Goal: Task Accomplishment & Management: Manage account settings

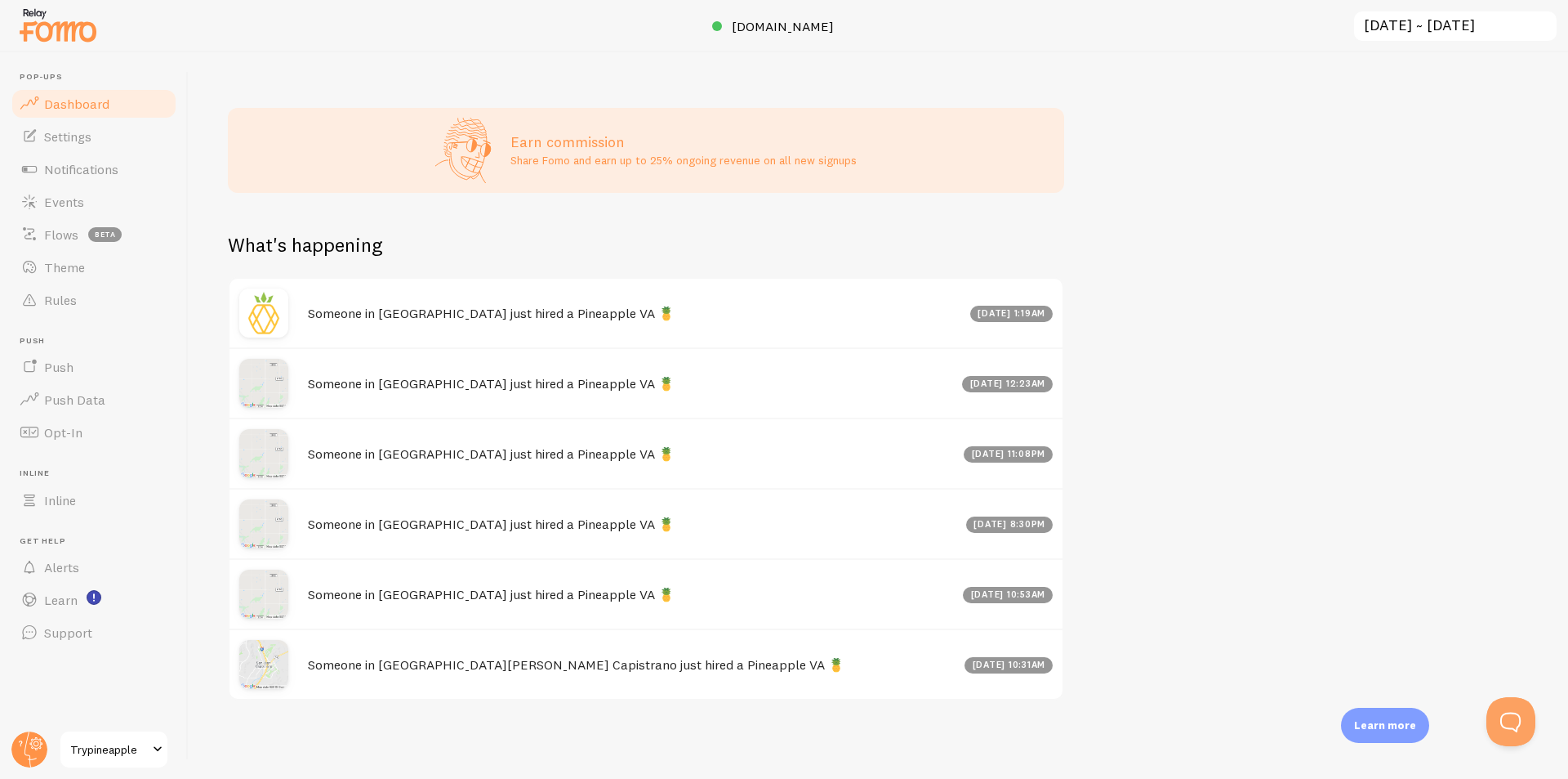
scroll to position [541, 0]
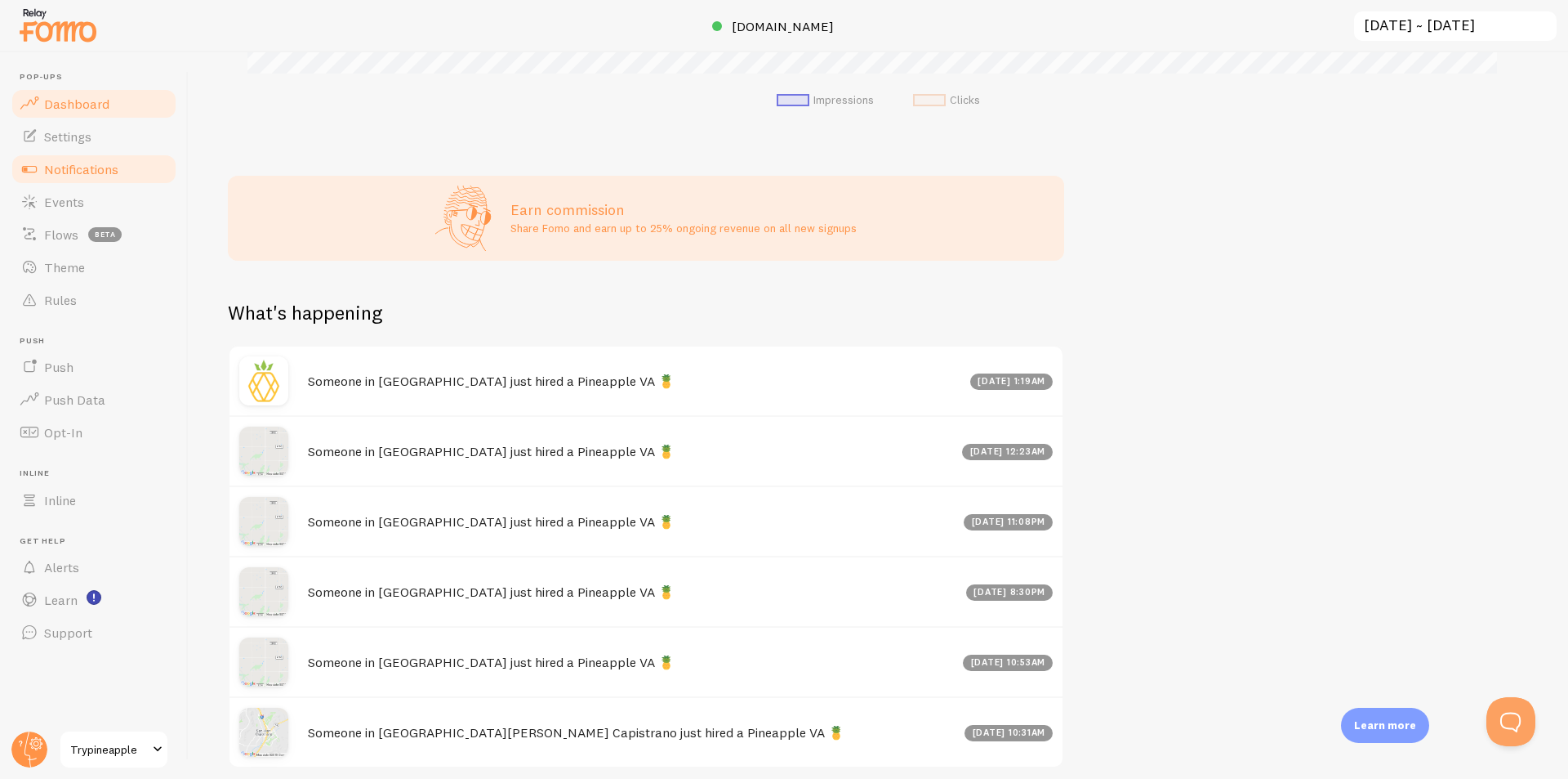
click at [61, 165] on span "Notifications" at bounding box center [81, 169] width 74 height 16
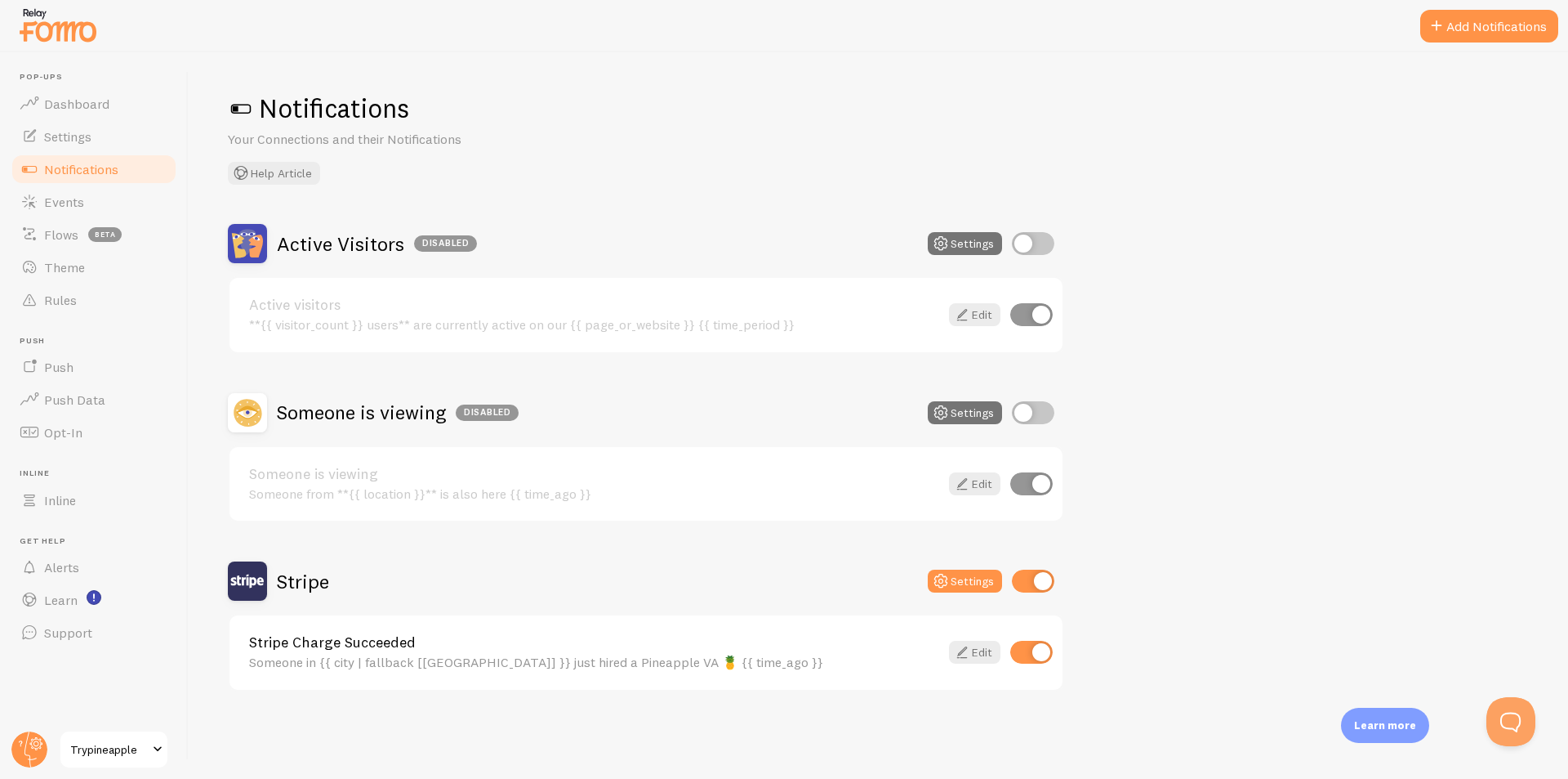
click at [10, 153] on link "Notifications" at bounding box center [94, 169] width 168 height 33
click at [31, 750] on circle at bounding box center [28, 749] width 36 height 36
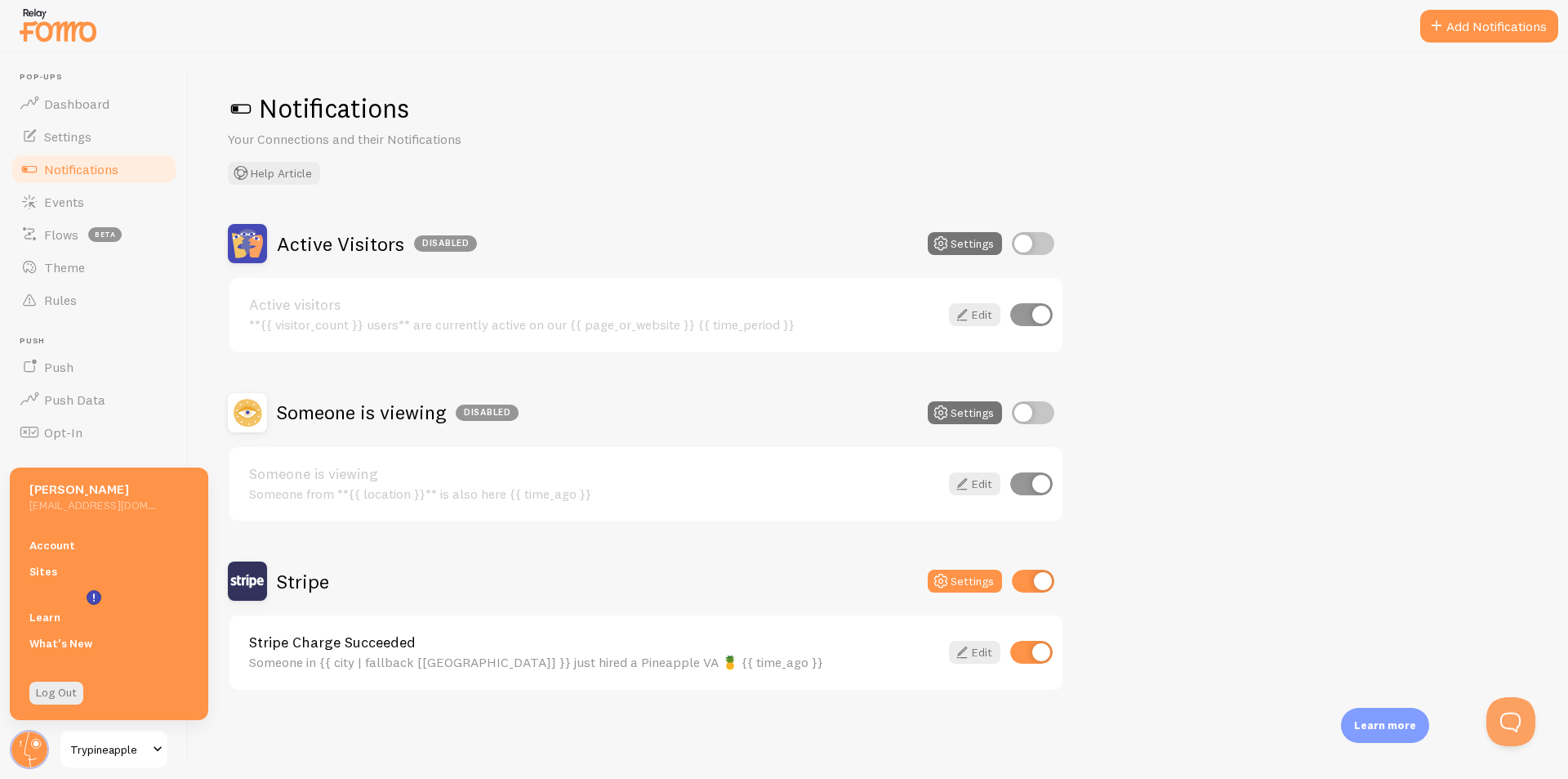
click at [100, 748] on span "Trypineapple" at bounding box center [109, 749] width 78 height 19
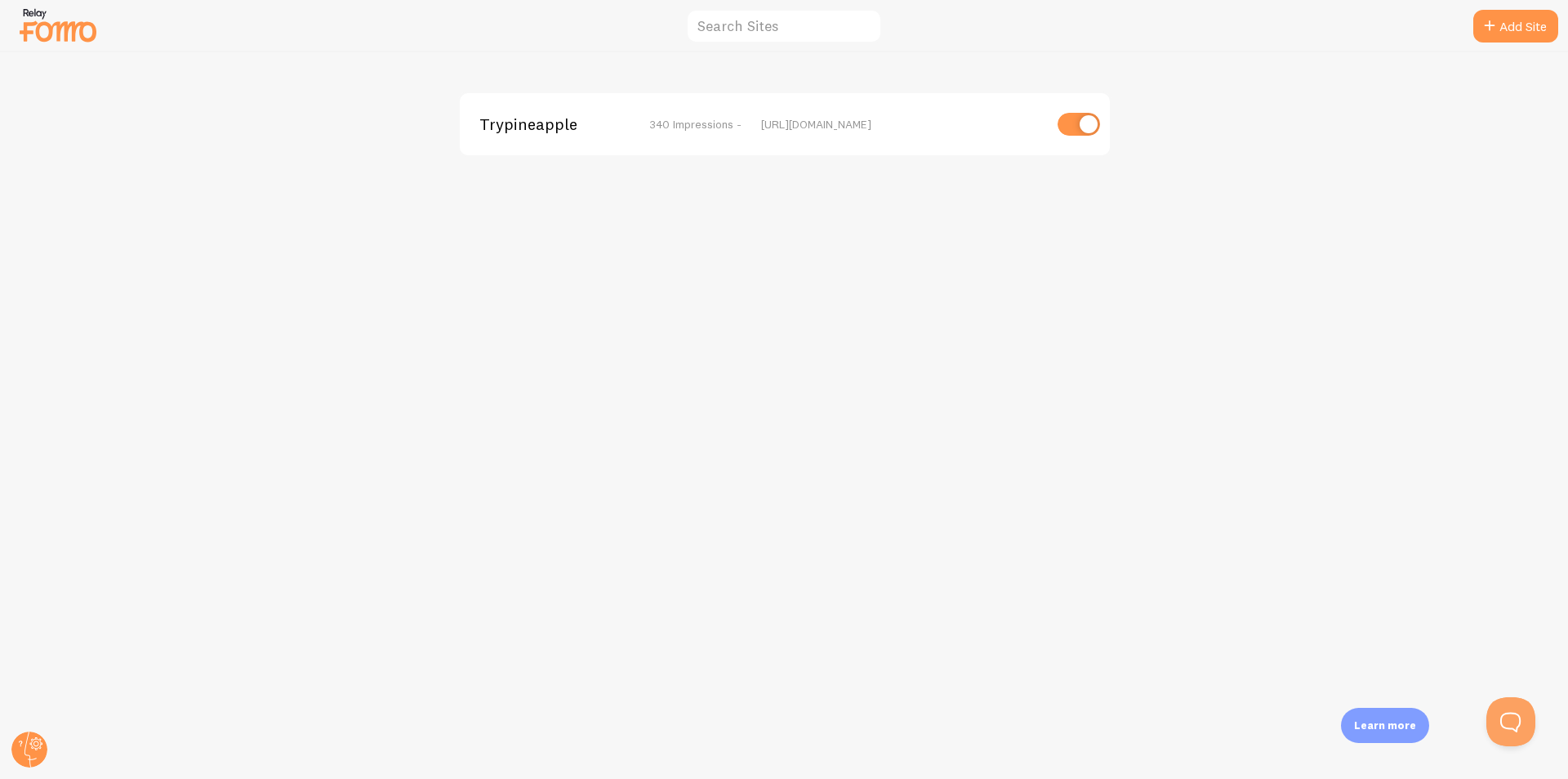
click at [762, 494] on div "Trypineapple 340 Impressions - https://trypineapple.com" at bounding box center [784, 416] width 1567 height 727
click at [24, 739] on circle at bounding box center [28, 749] width 36 height 36
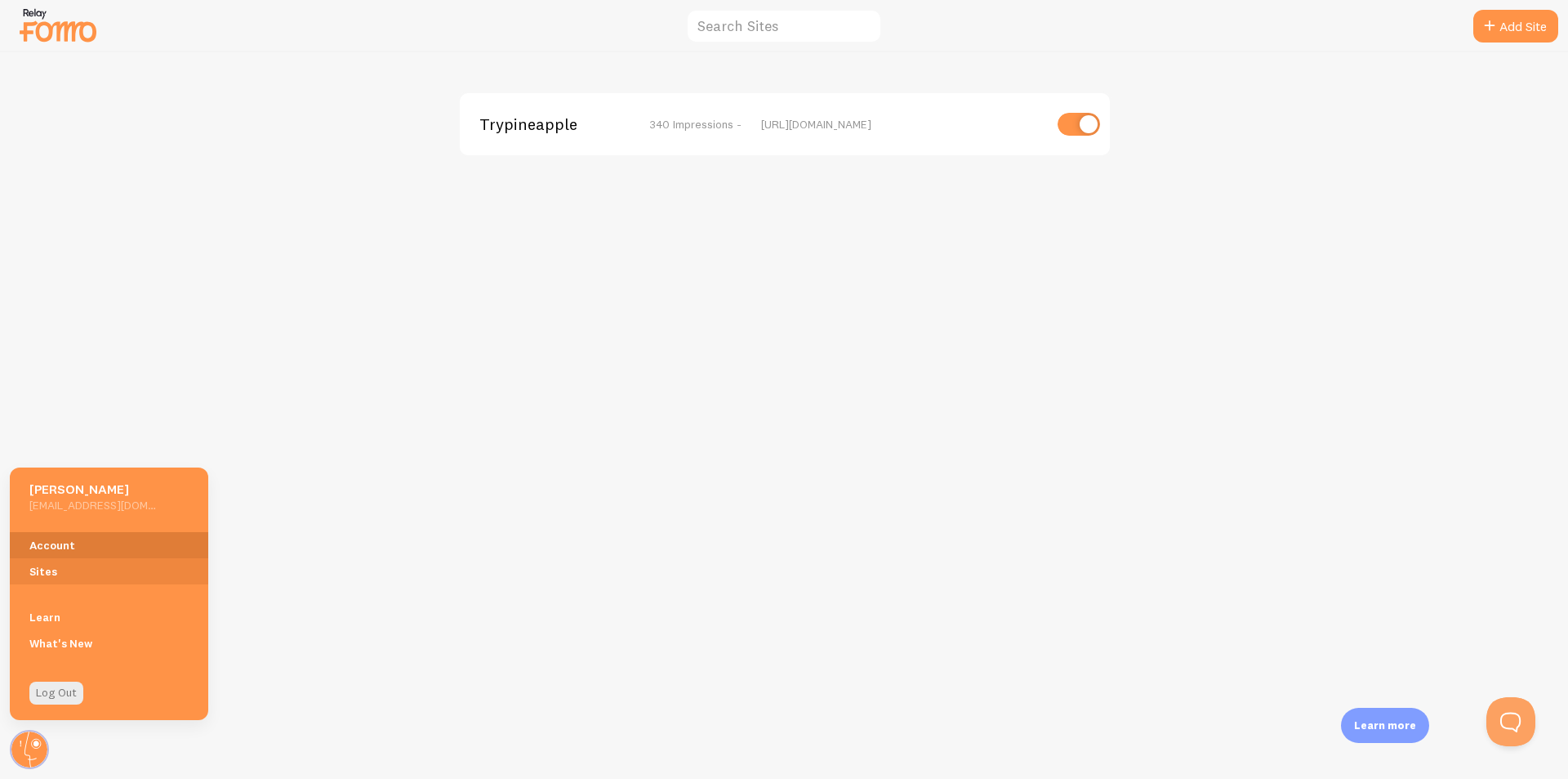
click at [94, 549] on link "Account" at bounding box center [109, 545] width 199 height 27
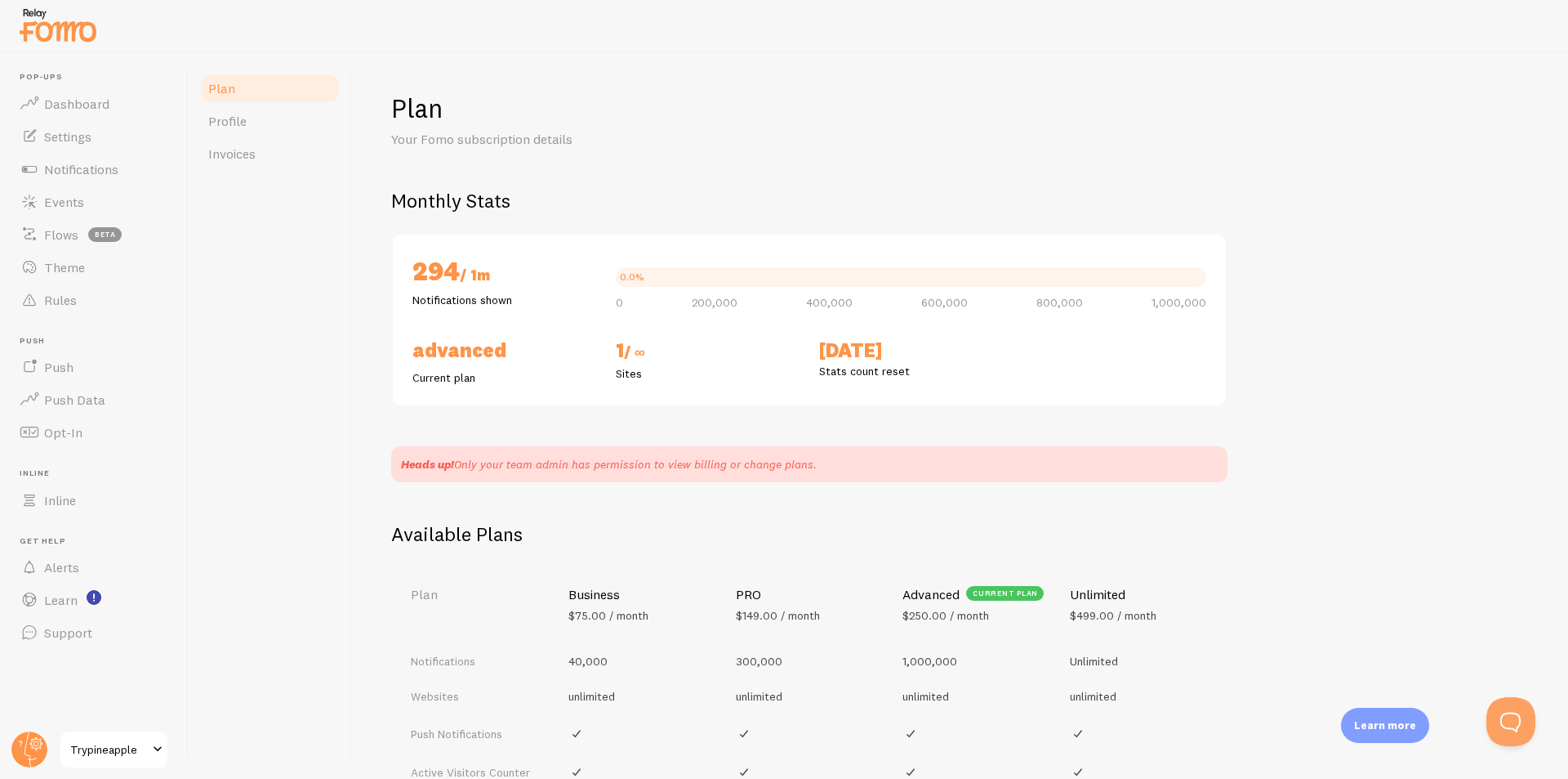
drag, startPoint x: 651, startPoint y: 352, endPoint x: 682, endPoint y: 358, distance: 31.6
click at [671, 352] on h2 "1 / ∞" at bounding box center [707, 352] width 184 height 27
click at [685, 361] on h2 "1 / ∞" at bounding box center [707, 352] width 184 height 27
click at [866, 352] on h2 "Oct 5th" at bounding box center [910, 351] width 184 height 26
drag, startPoint x: 925, startPoint y: 351, endPoint x: 643, endPoint y: 349, distance: 282.0
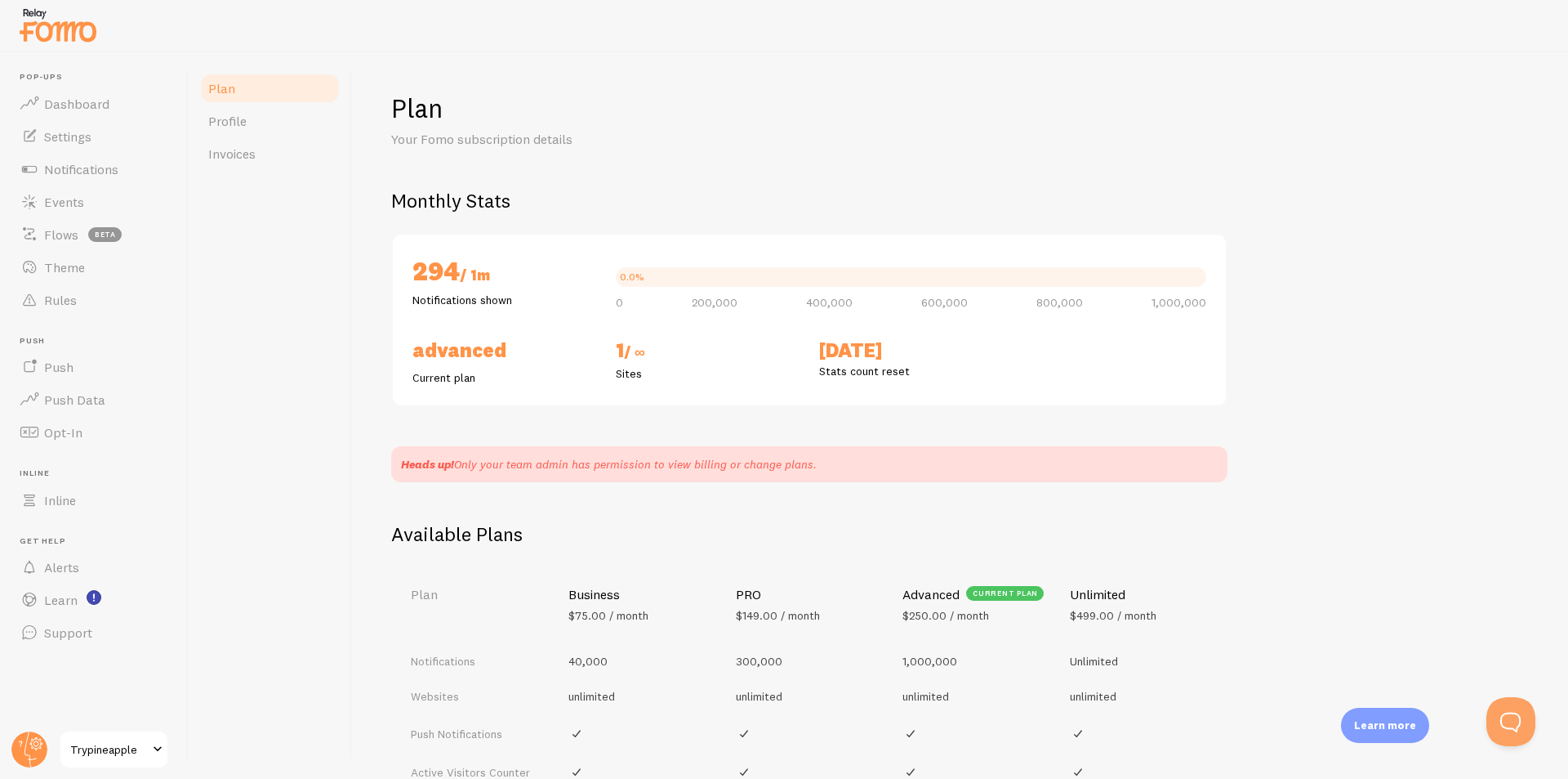
click at [695, 352] on div "Advanced Current plan 1 / ∞ Sites Oct 5th Stats count reset" at bounding box center [809, 362] width 813 height 49
click at [643, 349] on span "/ ∞" at bounding box center [634, 352] width 21 height 19
drag, startPoint x: 597, startPoint y: 347, endPoint x: 864, endPoint y: 339, distance: 267.1
click at [838, 341] on div "Advanced Current plan 1 / ∞ Sites Oct 5th Stats count reset" at bounding box center [809, 362] width 813 height 49
click at [915, 339] on h2 "Oct 5th" at bounding box center [910, 351] width 184 height 26
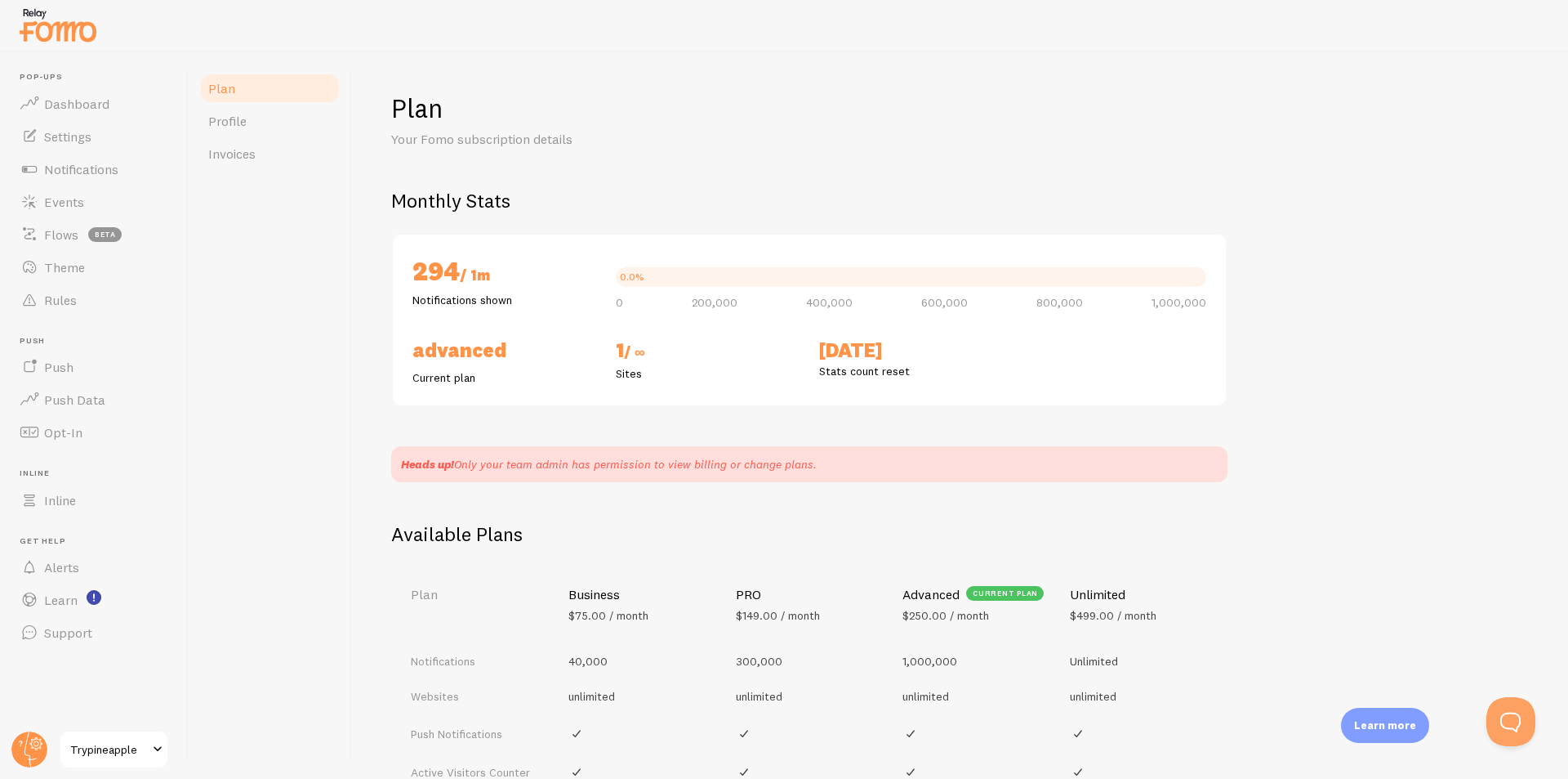
drag, startPoint x: 907, startPoint y: 348, endPoint x: 428, endPoint y: 341, distance: 479.1
click at [428, 341] on div "Advanced Current plan 1 / ∞ Sites Oct 5th Stats count reset" at bounding box center [809, 362] width 813 height 49
click at [424, 340] on h2 "Advanced" at bounding box center [504, 351] width 184 height 26
drag, startPoint x: 407, startPoint y: 335, endPoint x: 915, endPoint y: 335, distance: 508.0
click at [915, 335] on div "294 / 1m Notifications shown 0.0% 0 200,000 400,000 600,000 800,000 1,000,000 A…" at bounding box center [810, 319] width 836 height 174
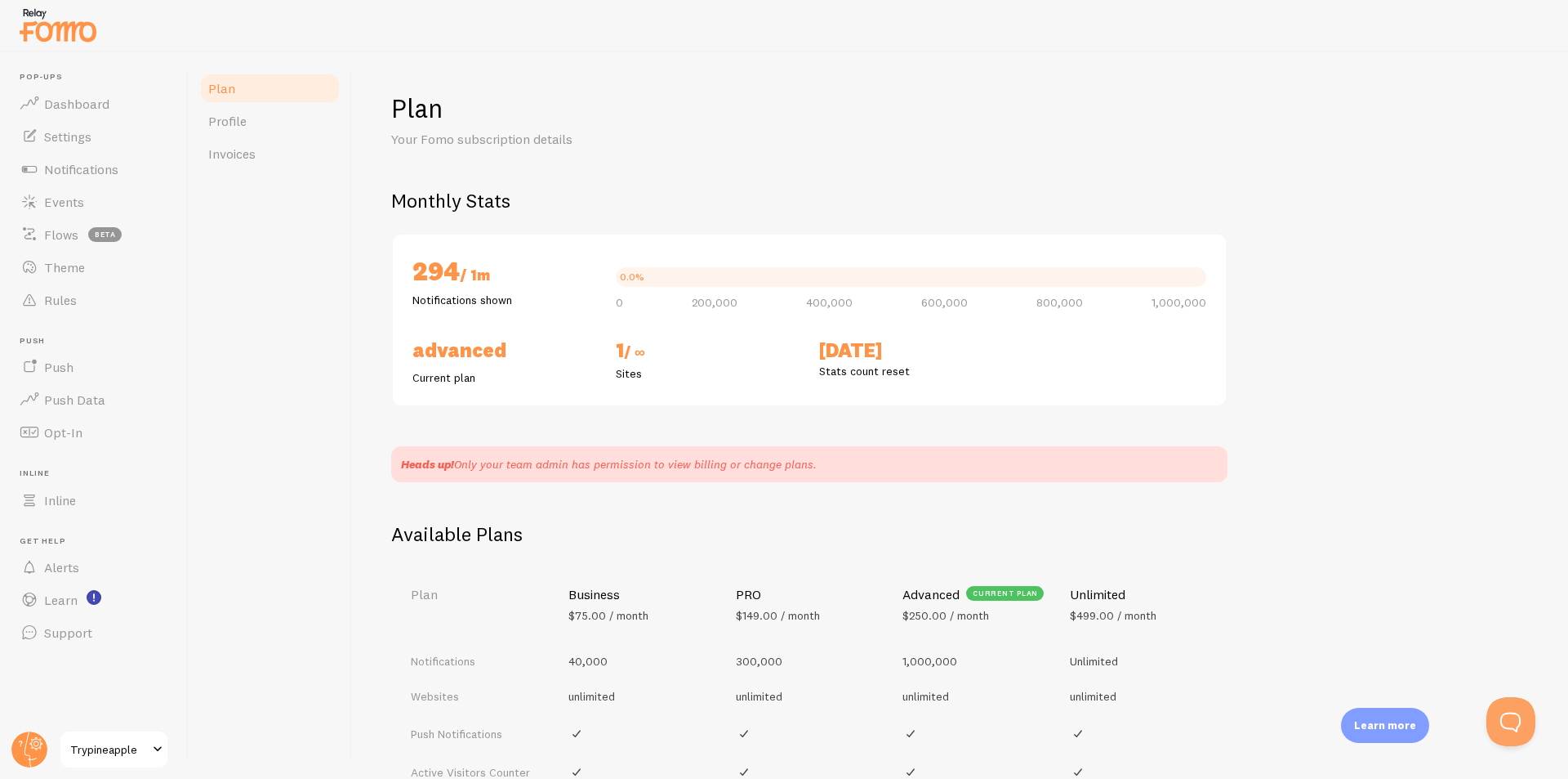
click at [915, 335] on div "294 / 1m Notifications shown 0.0% 0 200,000 400,000 600,000 800,000 1,000,000 A…" at bounding box center [810, 319] width 836 height 174
click at [283, 155] on link "Invoices" at bounding box center [270, 154] width 143 height 33
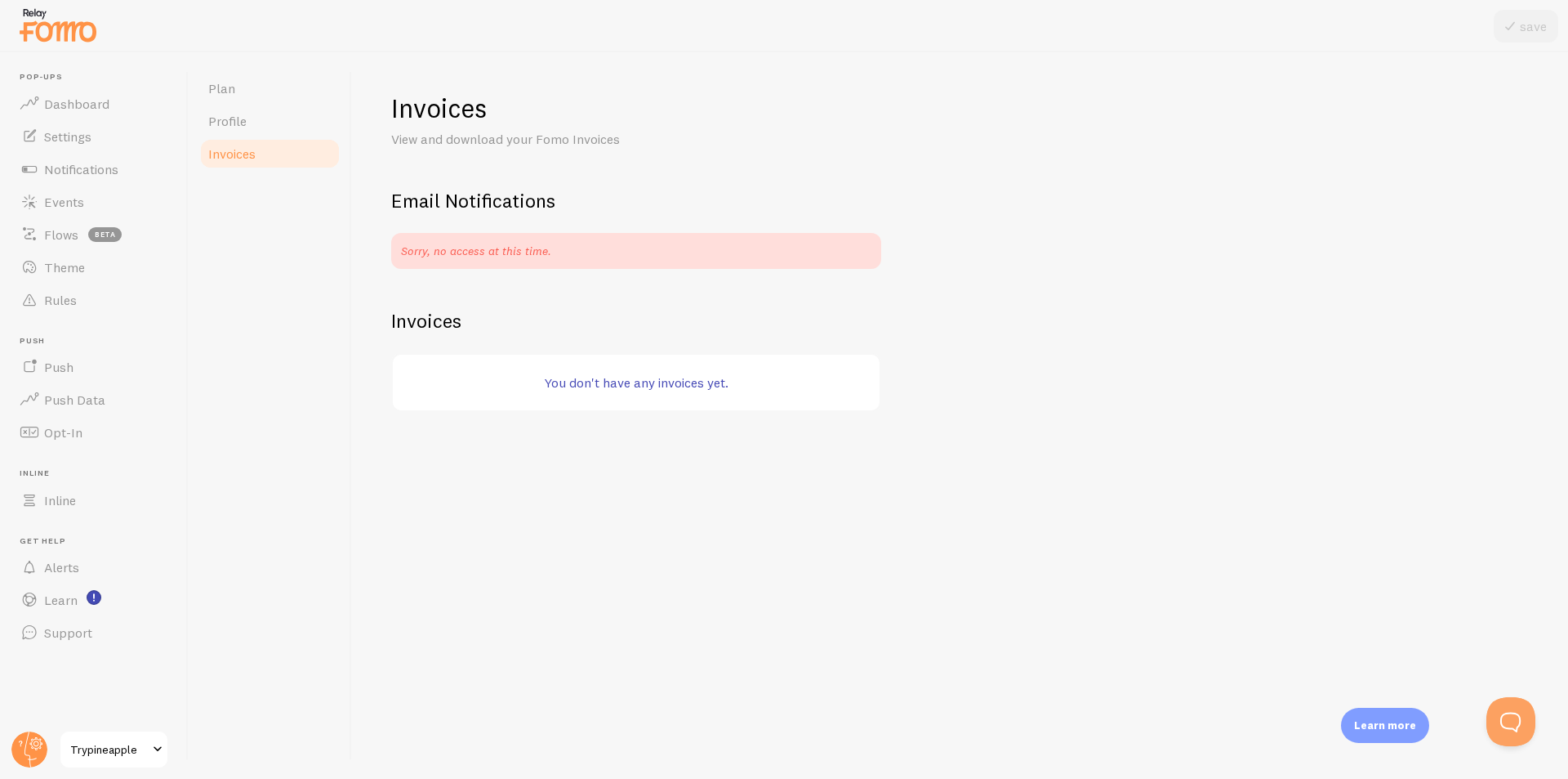
click at [274, 146] on link "Invoices" at bounding box center [270, 154] width 143 height 33
click at [265, 121] on link "Profile" at bounding box center [270, 121] width 143 height 33
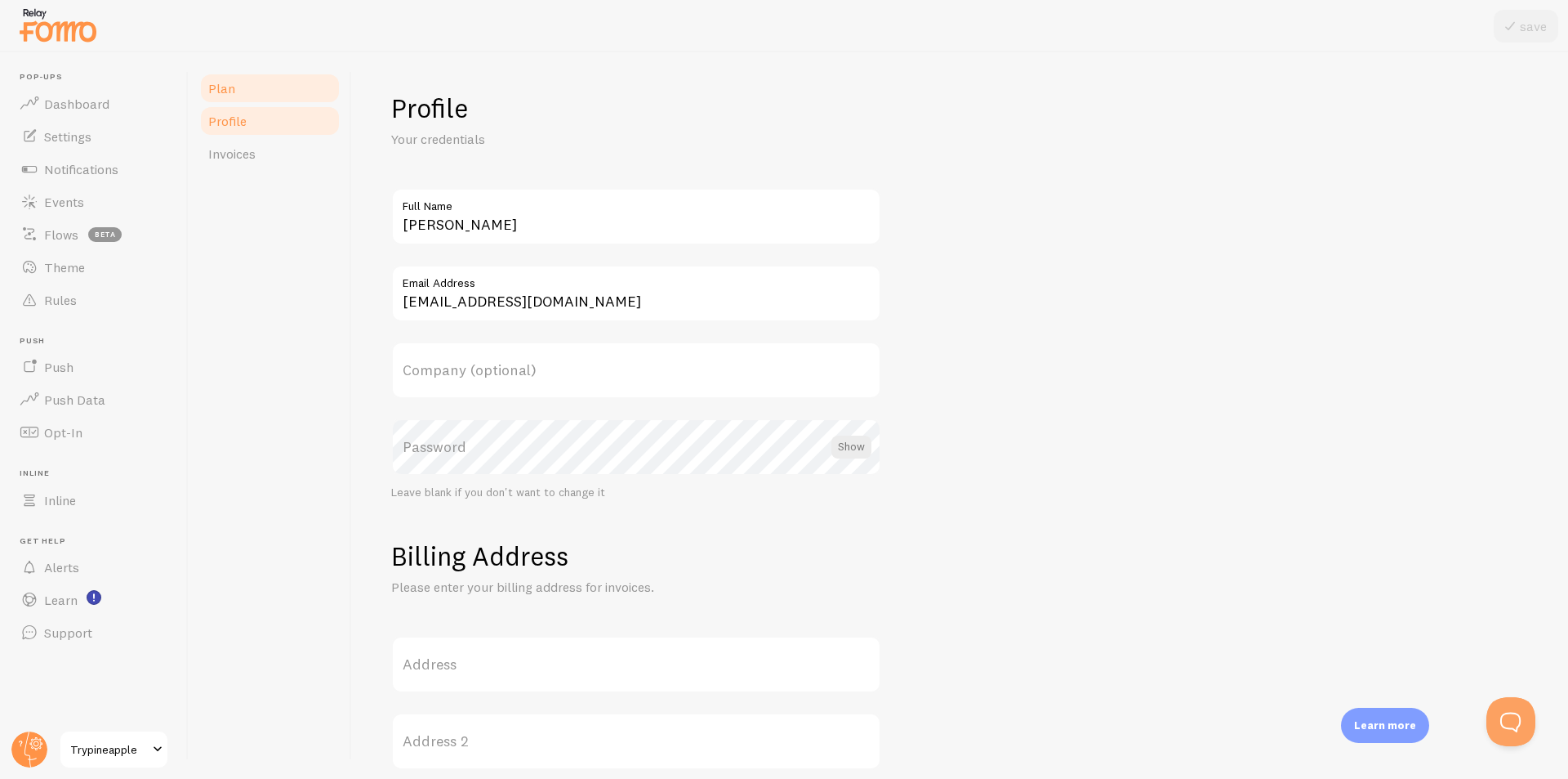
click at [273, 90] on link "Plan" at bounding box center [270, 89] width 143 height 33
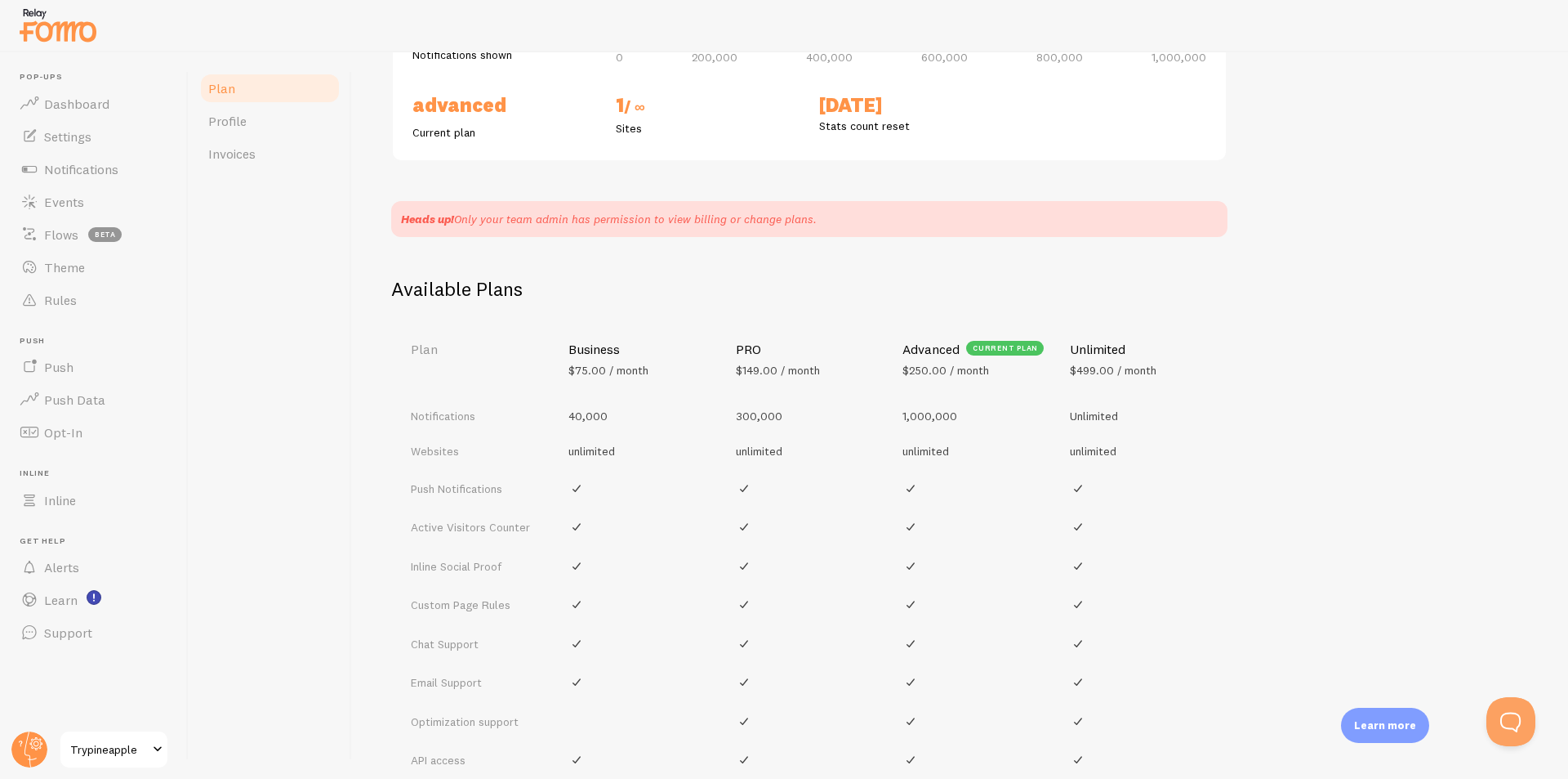
scroll to position [395, 0]
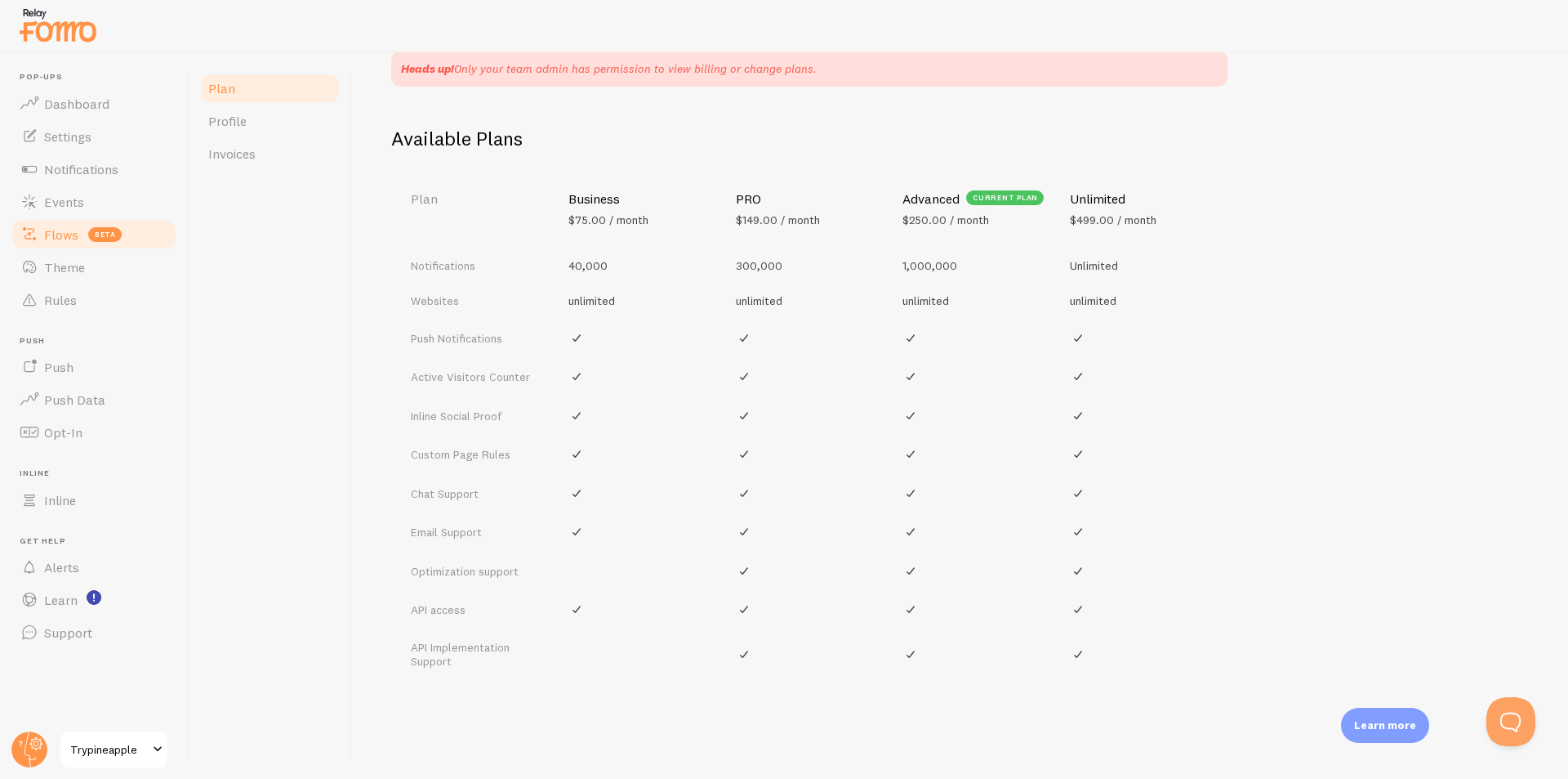
click at [53, 247] on link "Flows beta" at bounding box center [94, 234] width 168 height 33
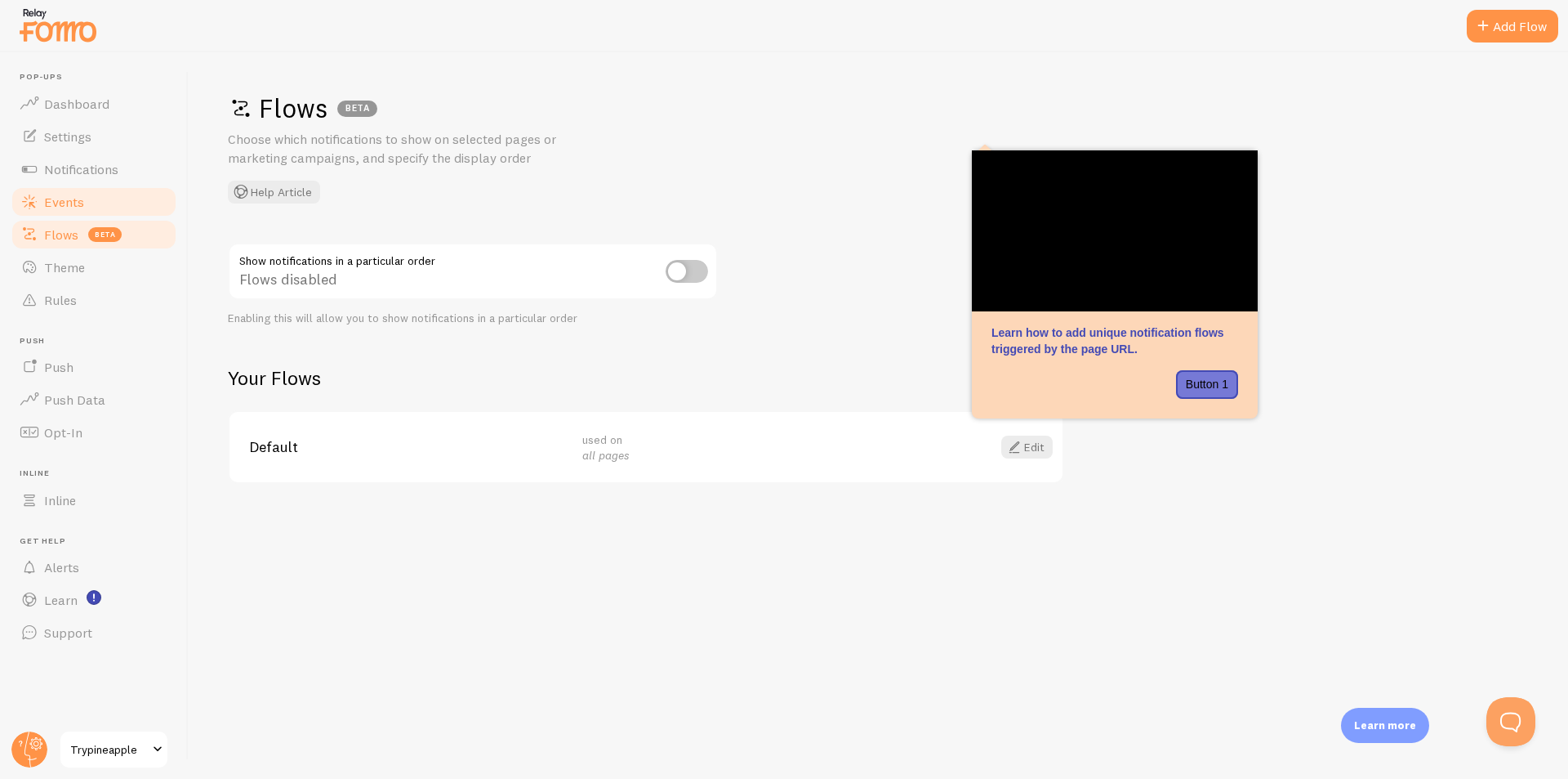
click at [81, 209] on span "Events" at bounding box center [64, 202] width 40 height 16
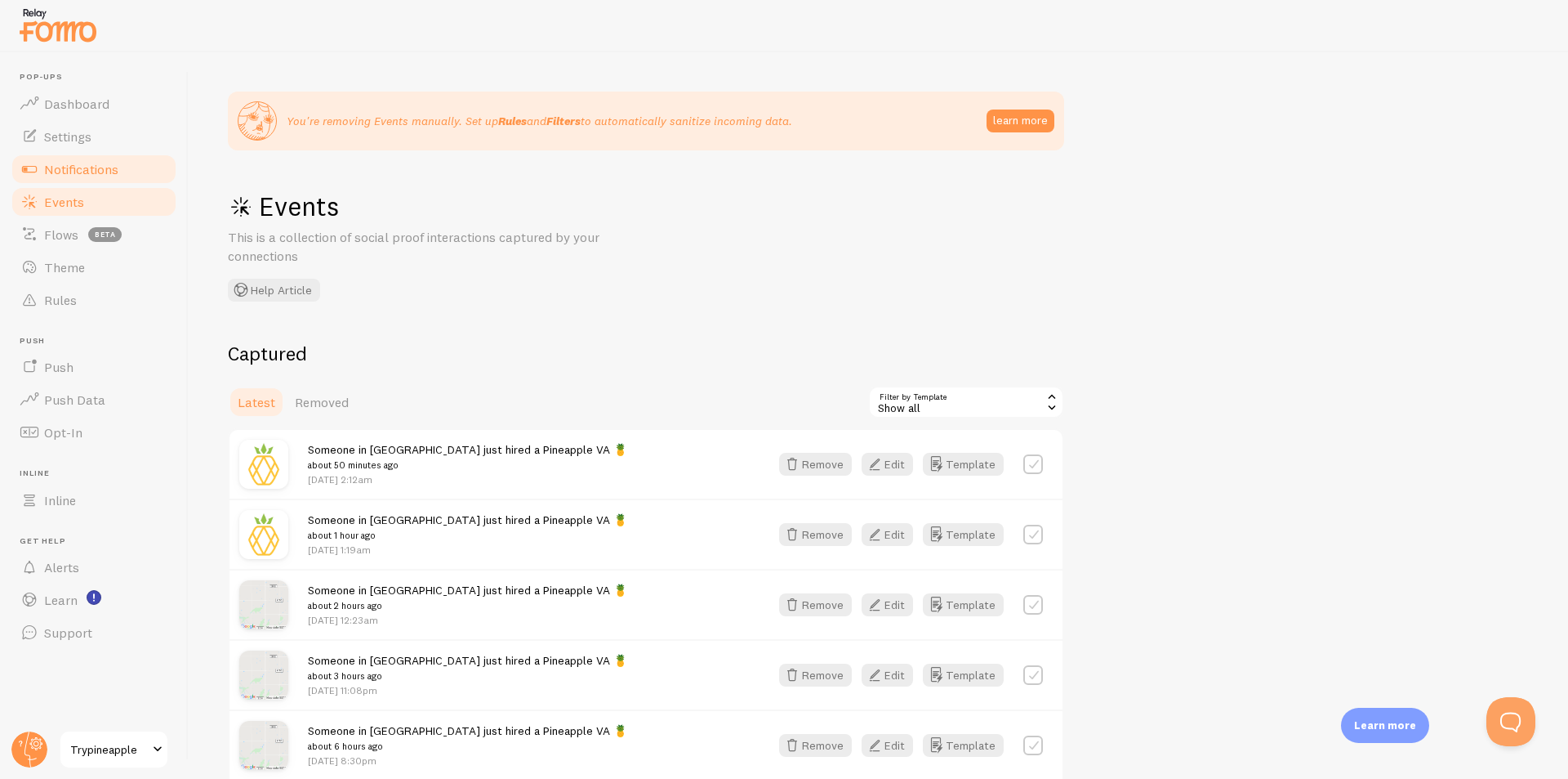
click at [128, 157] on link "Notifications" at bounding box center [94, 169] width 168 height 33
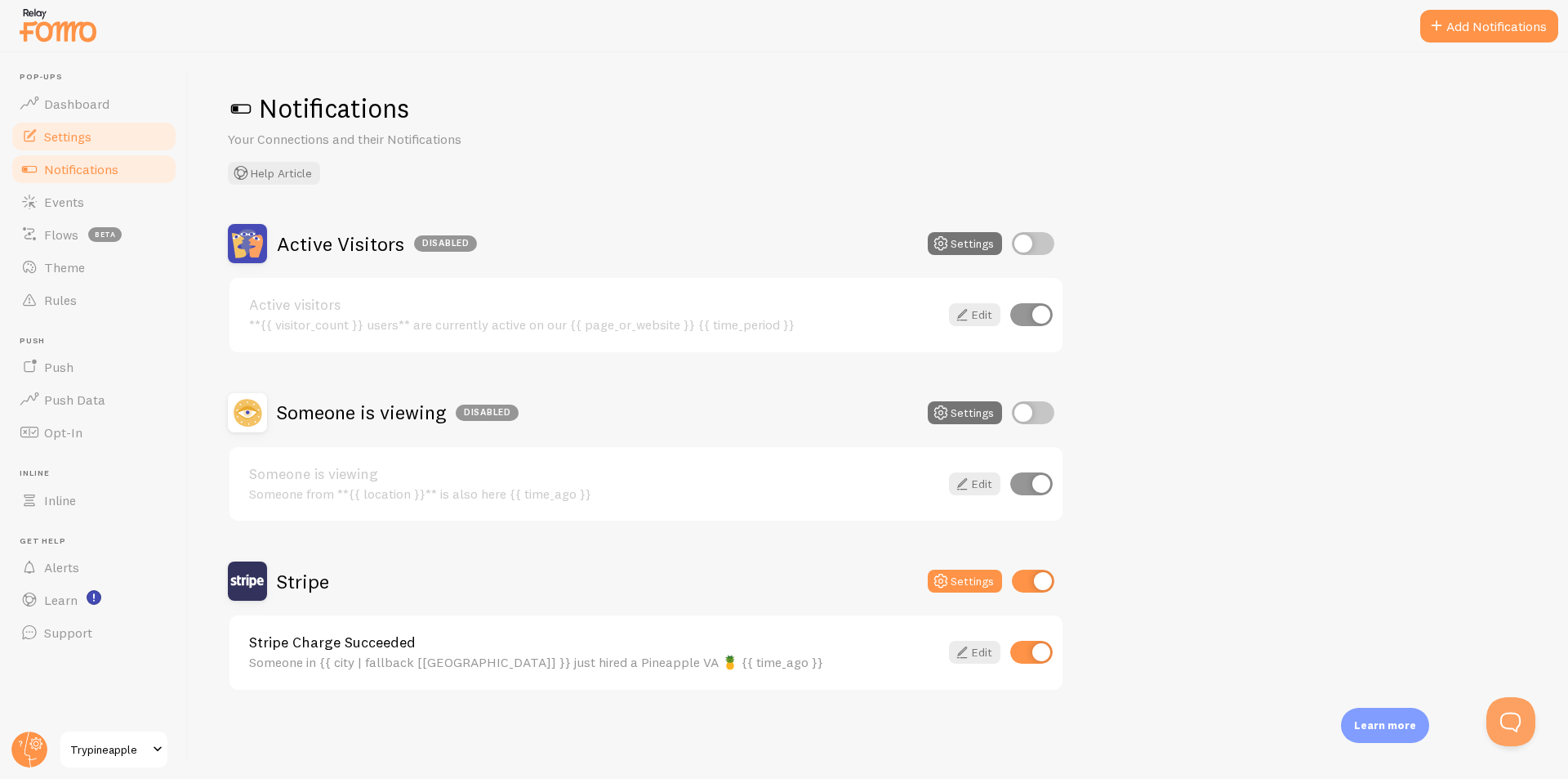
click at [76, 140] on span "Settings" at bounding box center [68, 136] width 48 height 16
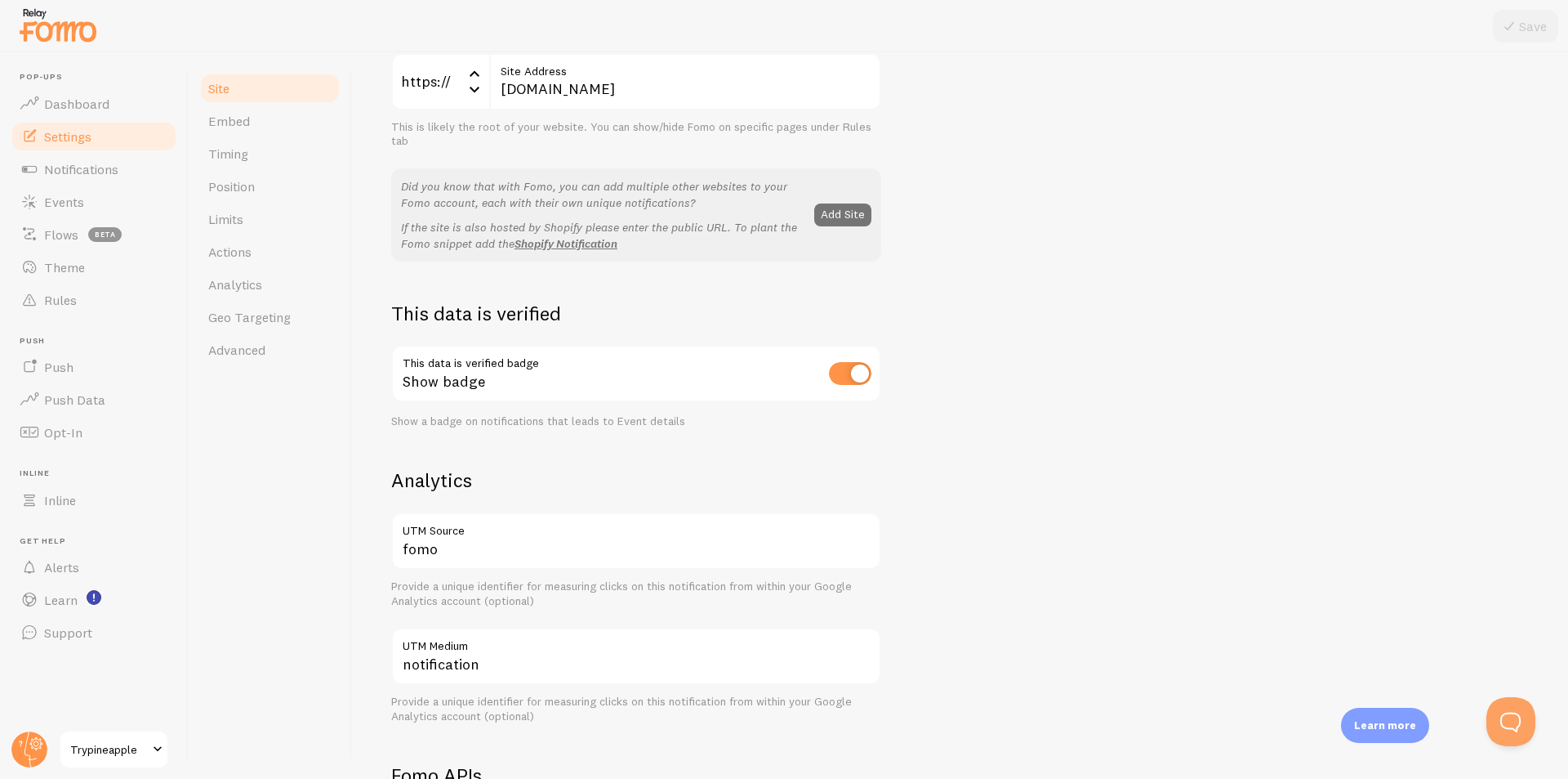
scroll to position [245, 0]
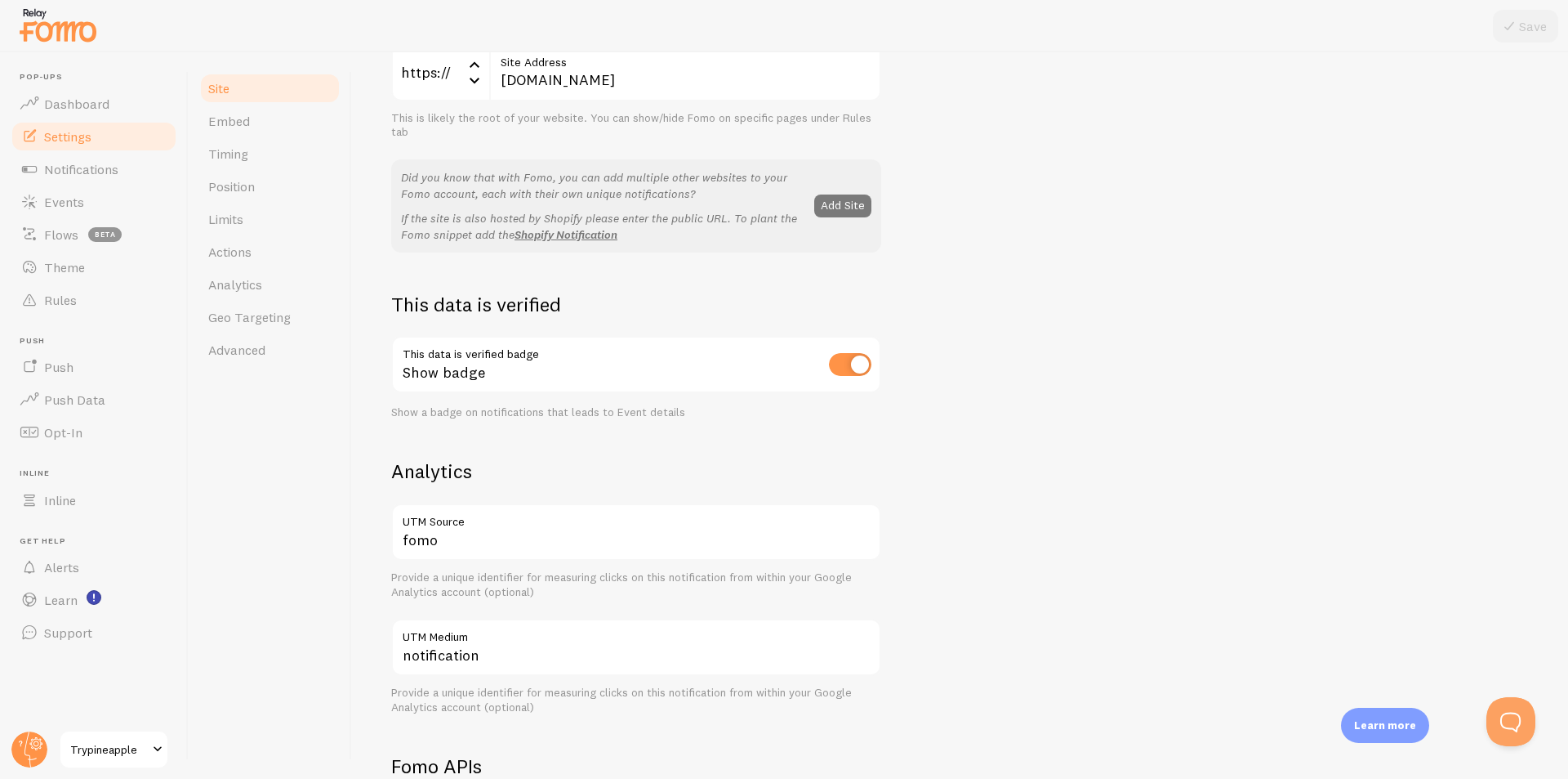
click at [849, 201] on button "Add Site" at bounding box center [843, 205] width 57 height 23
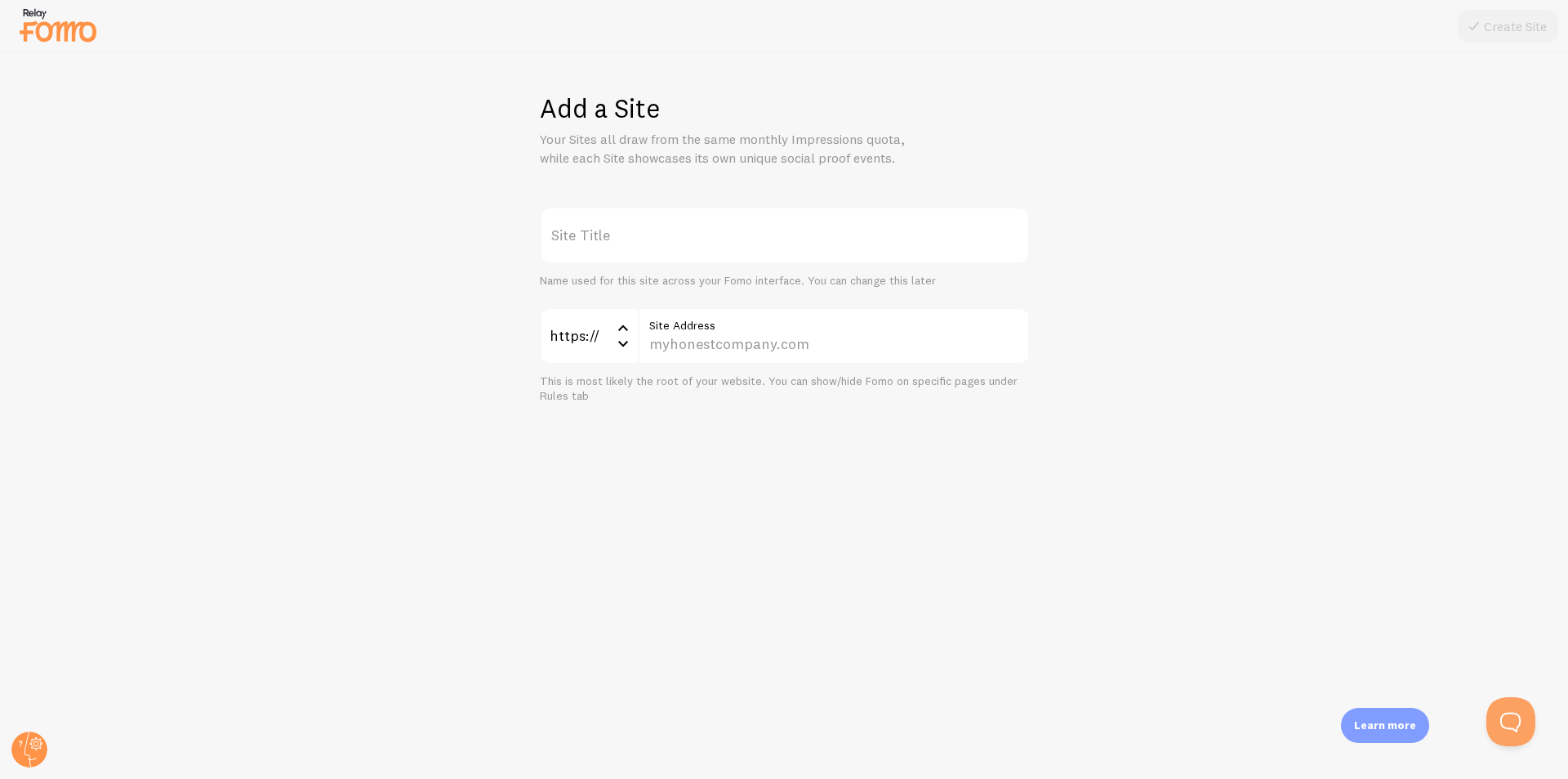
click at [704, 253] on label "Site Title" at bounding box center [785, 235] width 490 height 57
click at [704, 253] on input "Site Title" at bounding box center [785, 235] width 490 height 57
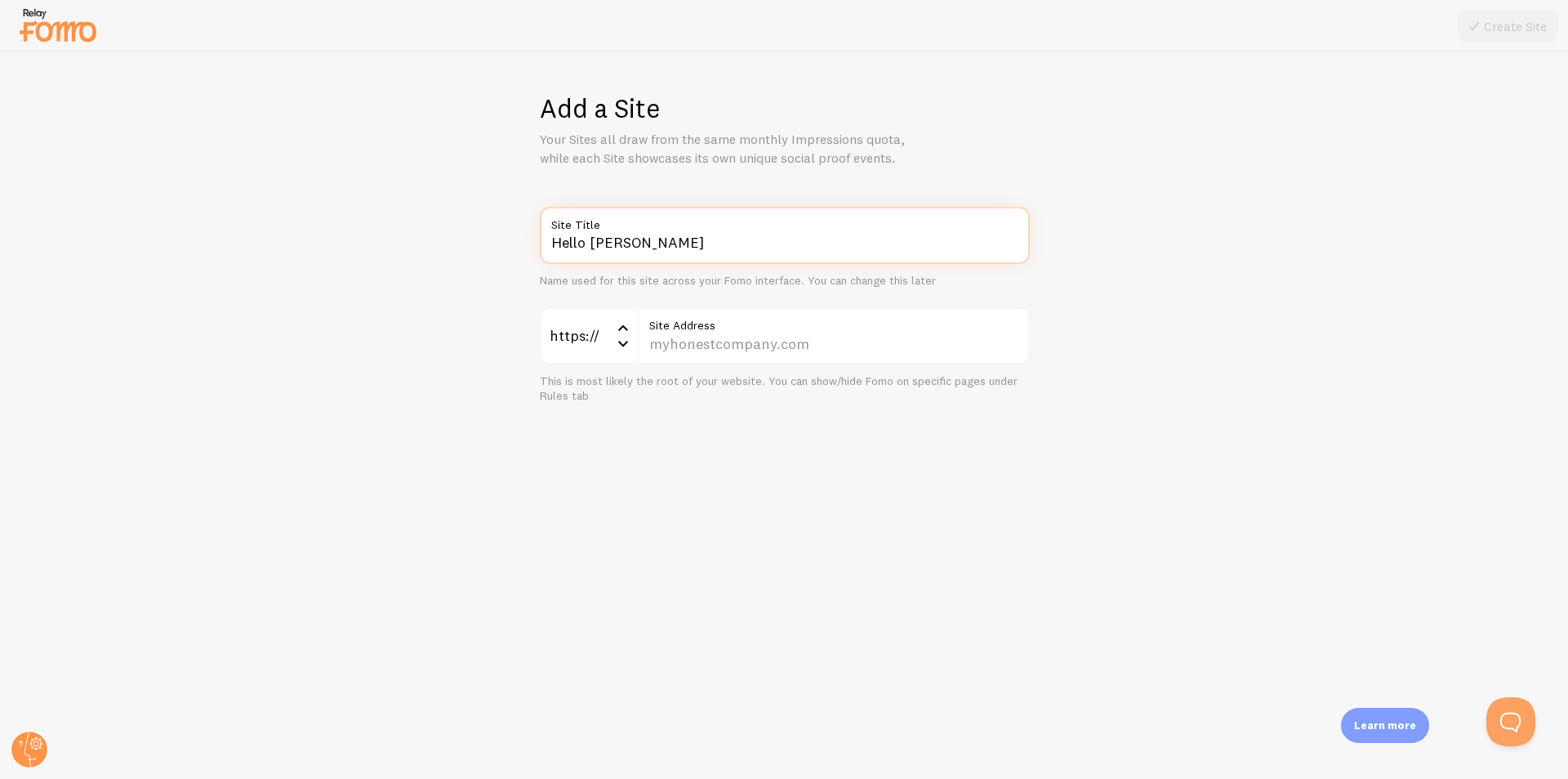
type input "Hello Rache"
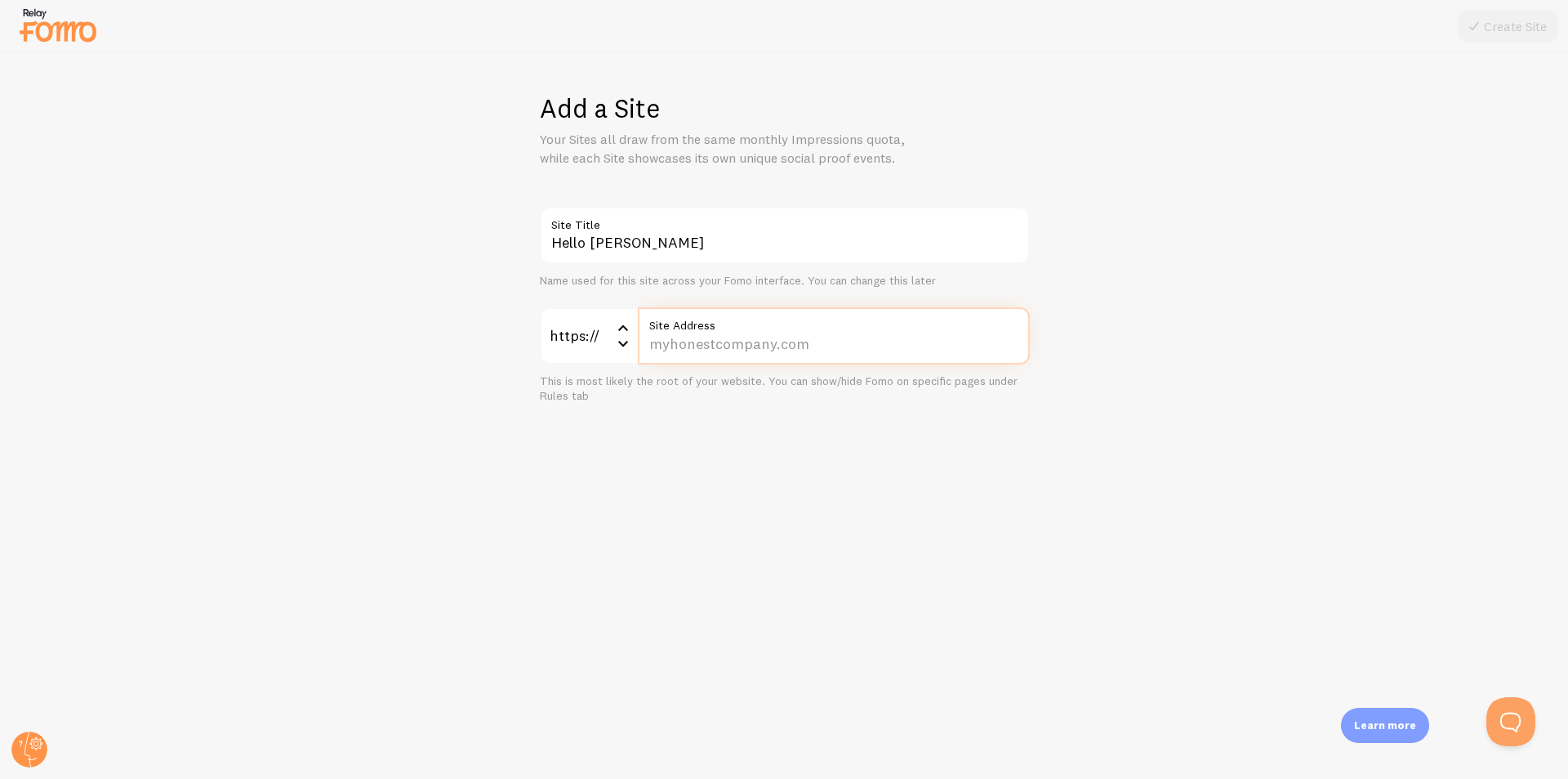
click at [738, 351] on input "Site Address" at bounding box center [833, 336] width 392 height 57
type input "hellorache.com"
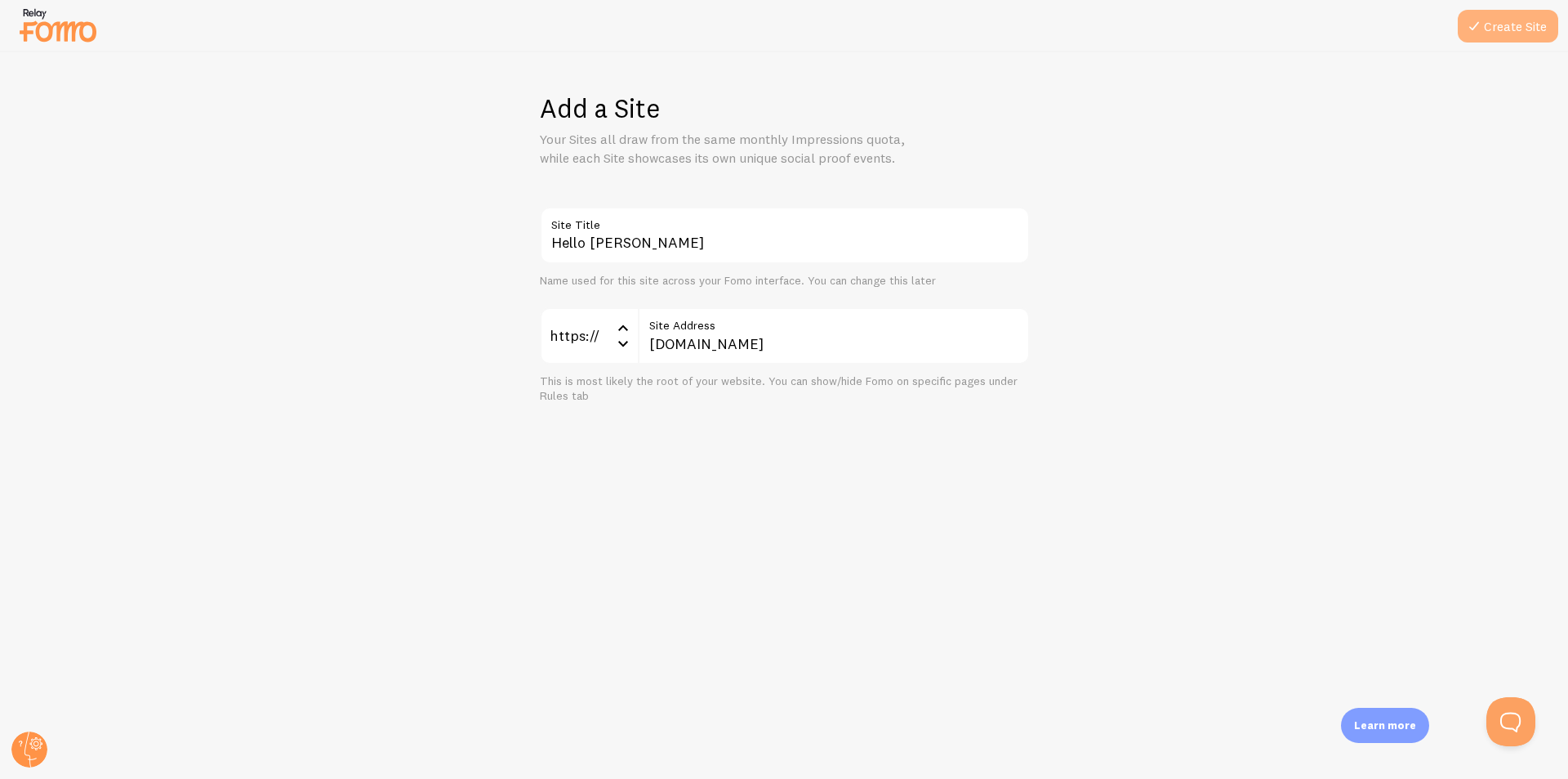
click at [1503, 39] on button "Create Site" at bounding box center [1508, 27] width 101 height 33
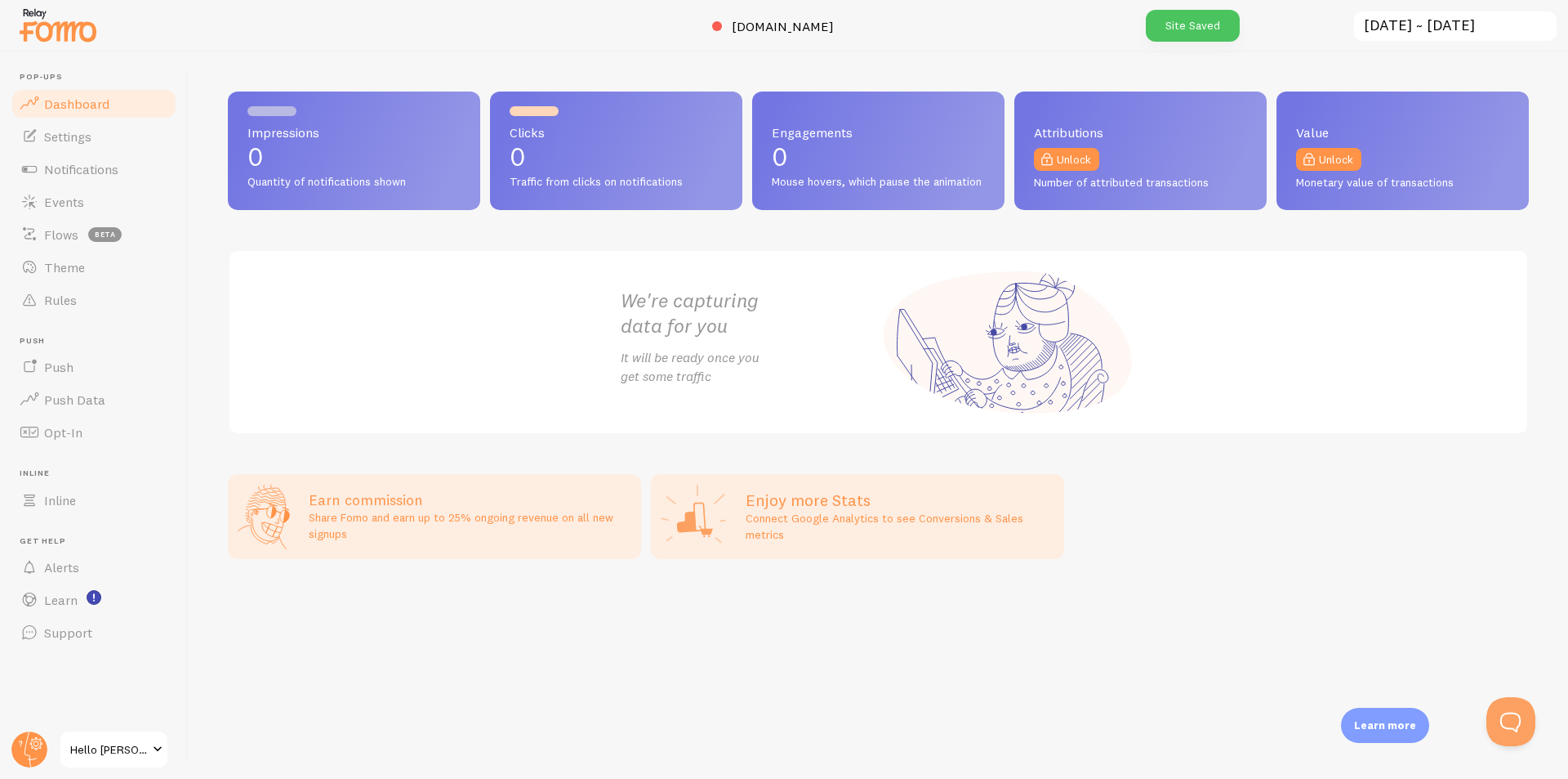
click at [155, 747] on span at bounding box center [157, 749] width 19 height 19
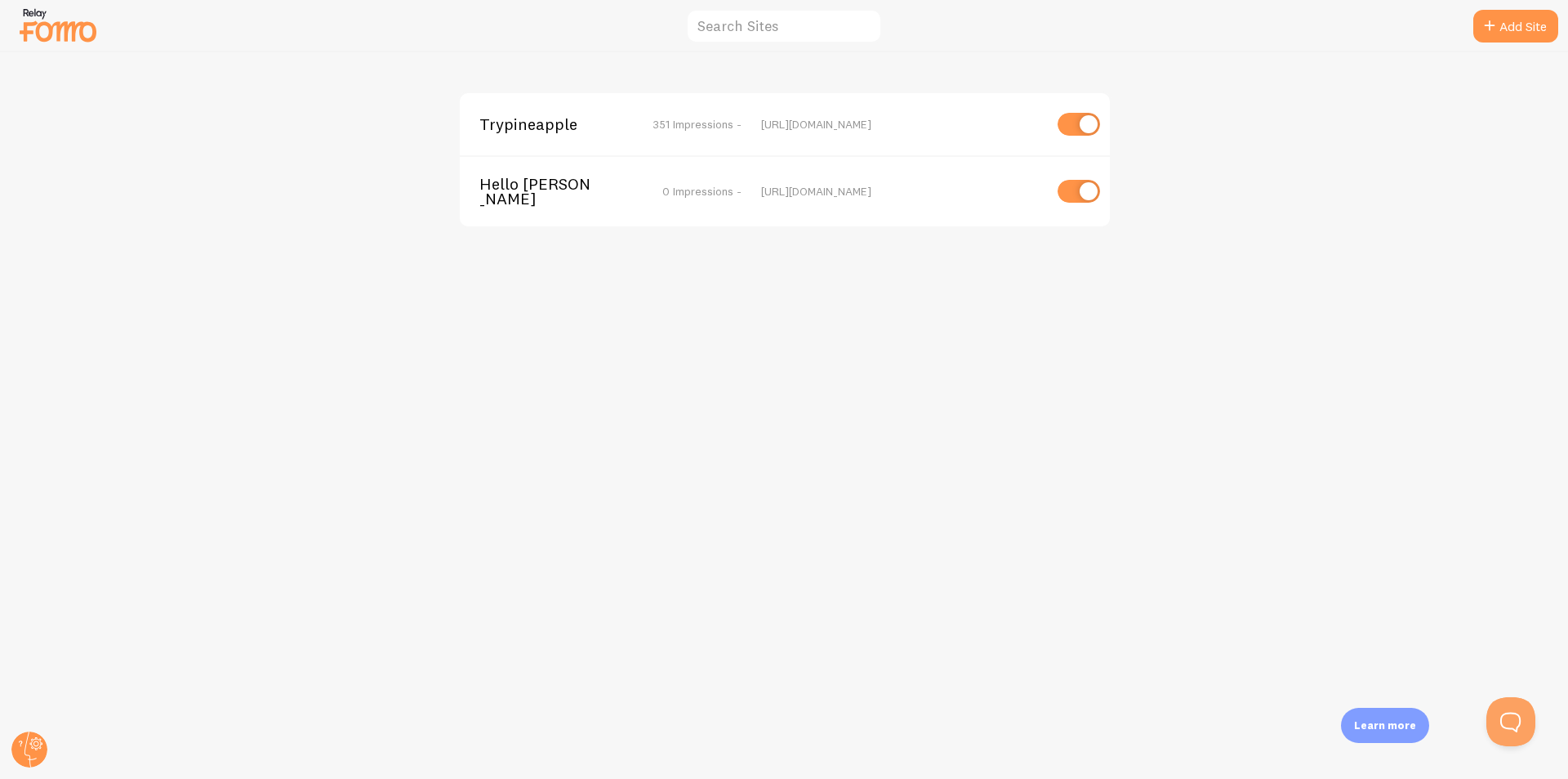
click at [1079, 191] on input "checkbox" at bounding box center [1079, 190] width 42 height 23
checkbox input "false"
click at [530, 193] on span "Hello Rache" at bounding box center [545, 191] width 132 height 30
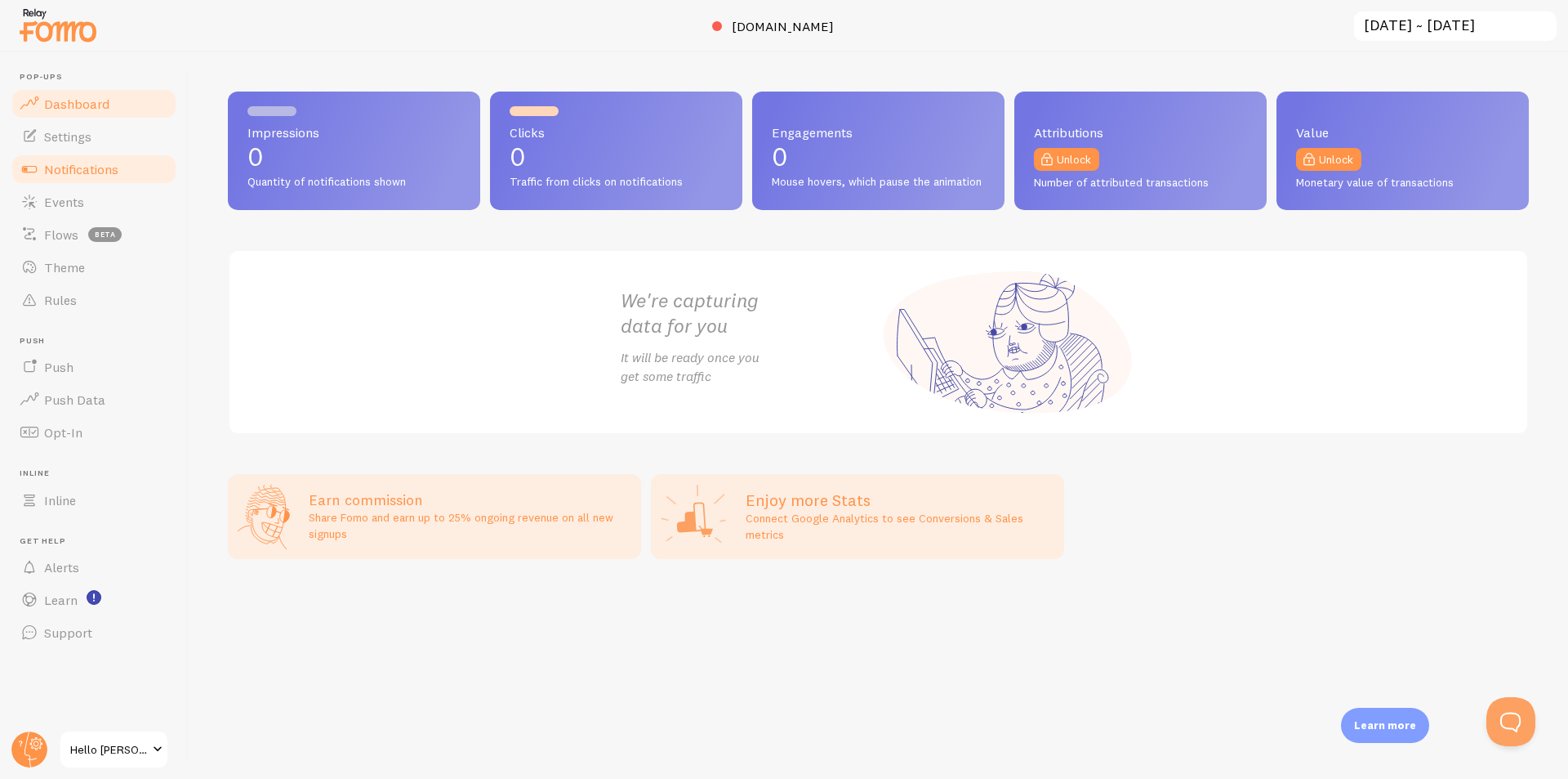
click at [123, 167] on link "Notifications" at bounding box center [94, 169] width 168 height 33
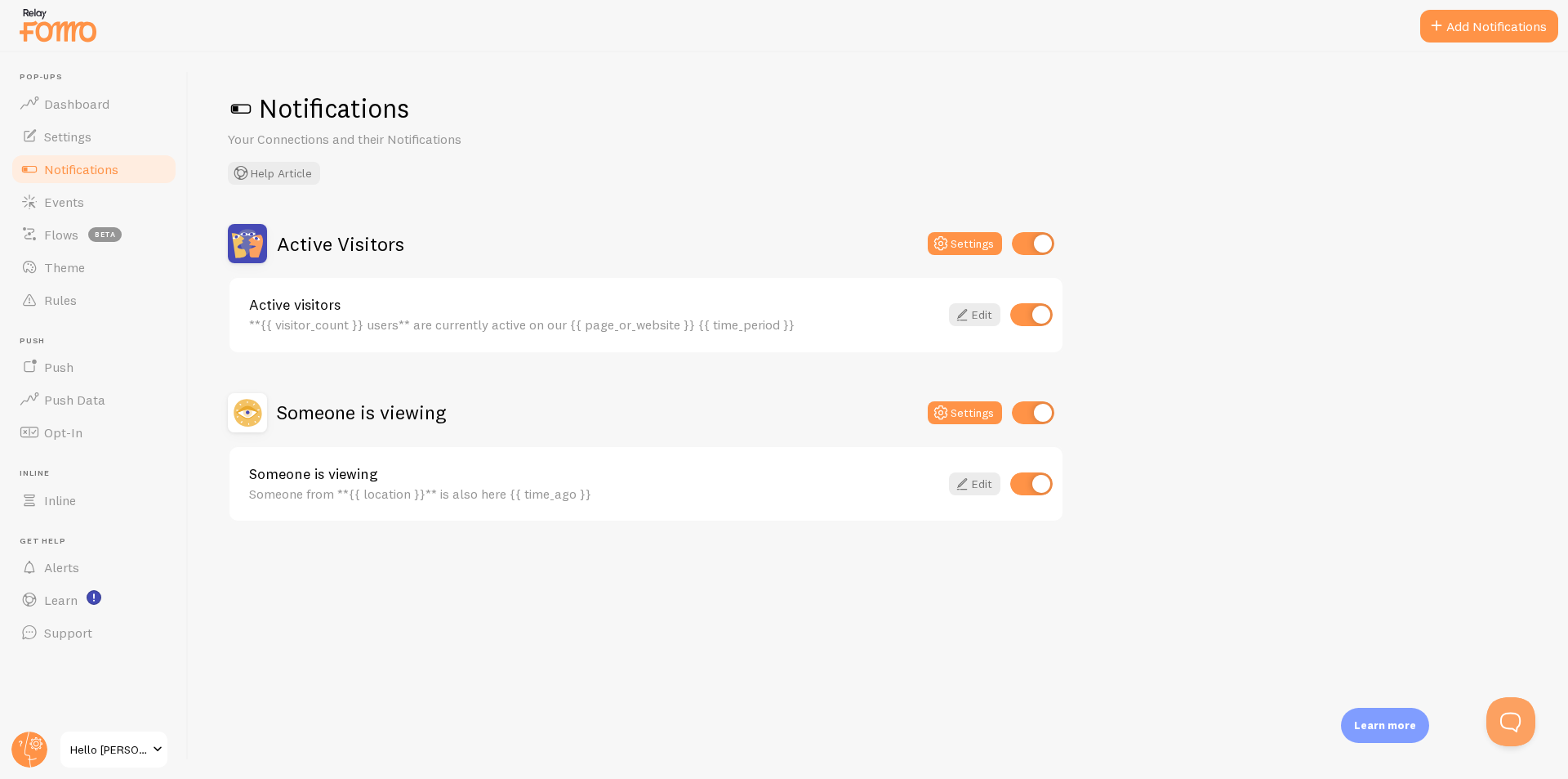
click at [1040, 239] on input "checkbox" at bounding box center [1033, 243] width 42 height 23
checkbox input "false"
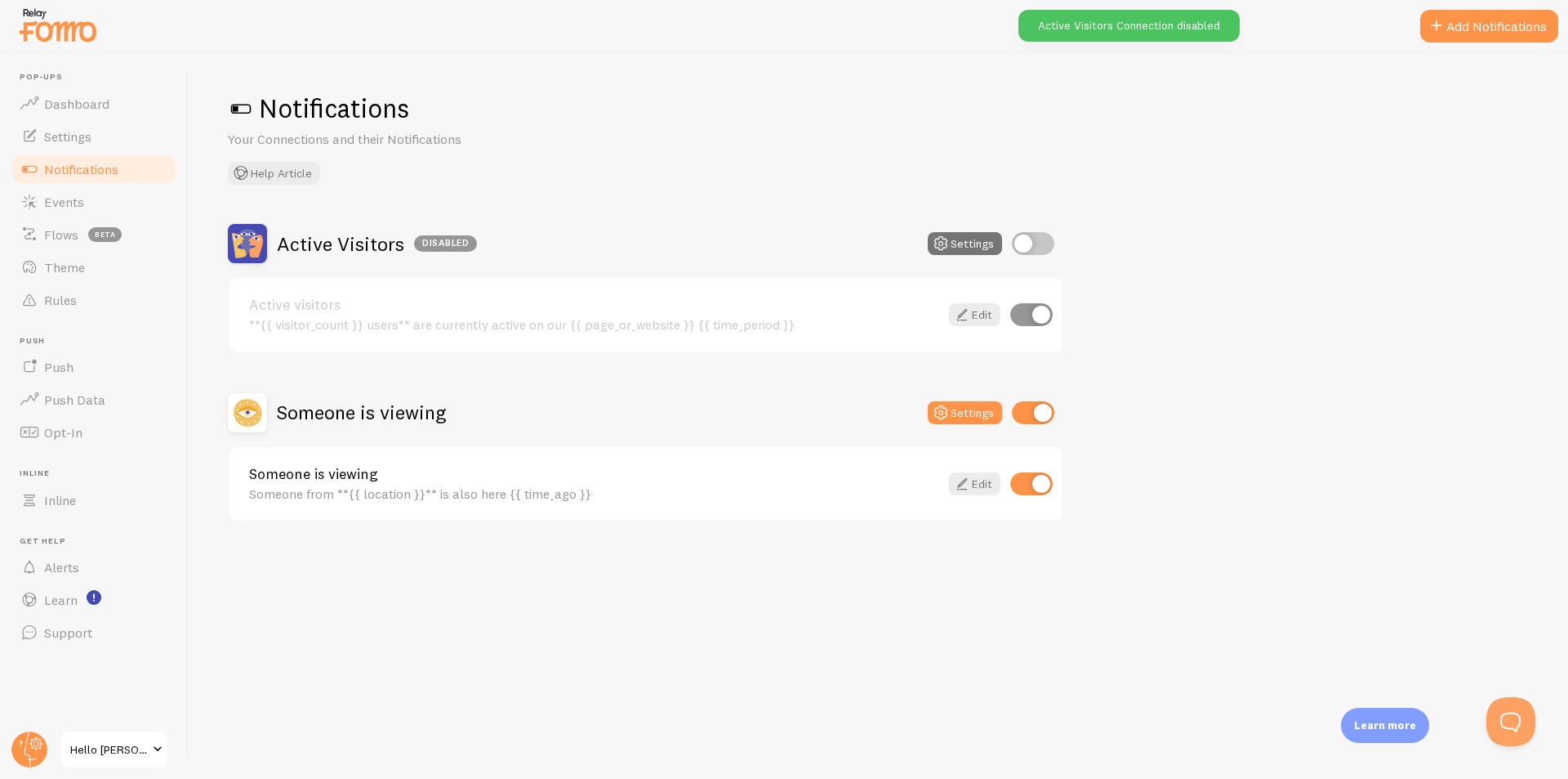
click at [1037, 411] on input "checkbox" at bounding box center [1033, 412] width 42 height 23
checkbox input "false"
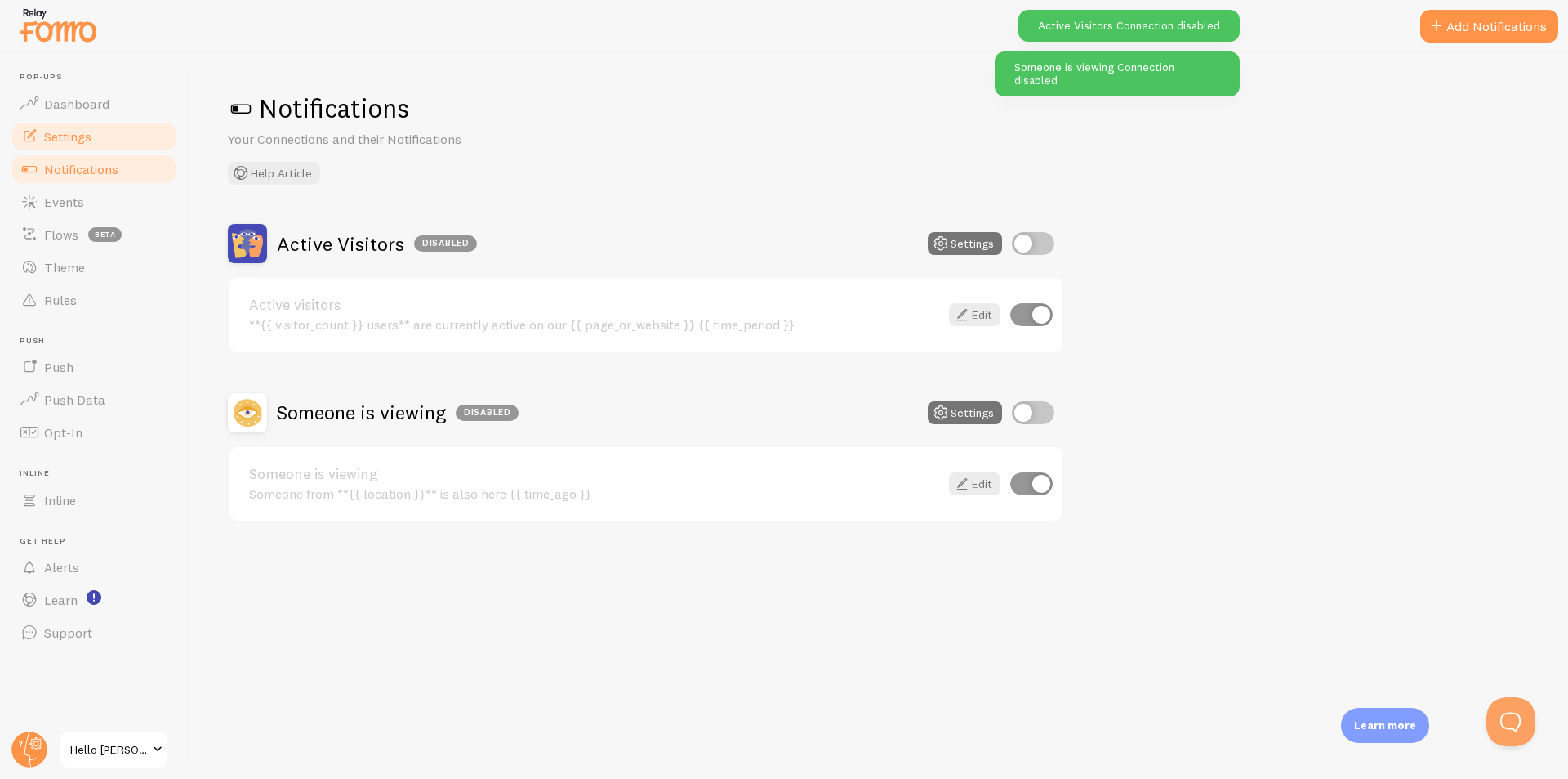
click at [90, 135] on span "Settings" at bounding box center [68, 136] width 48 height 16
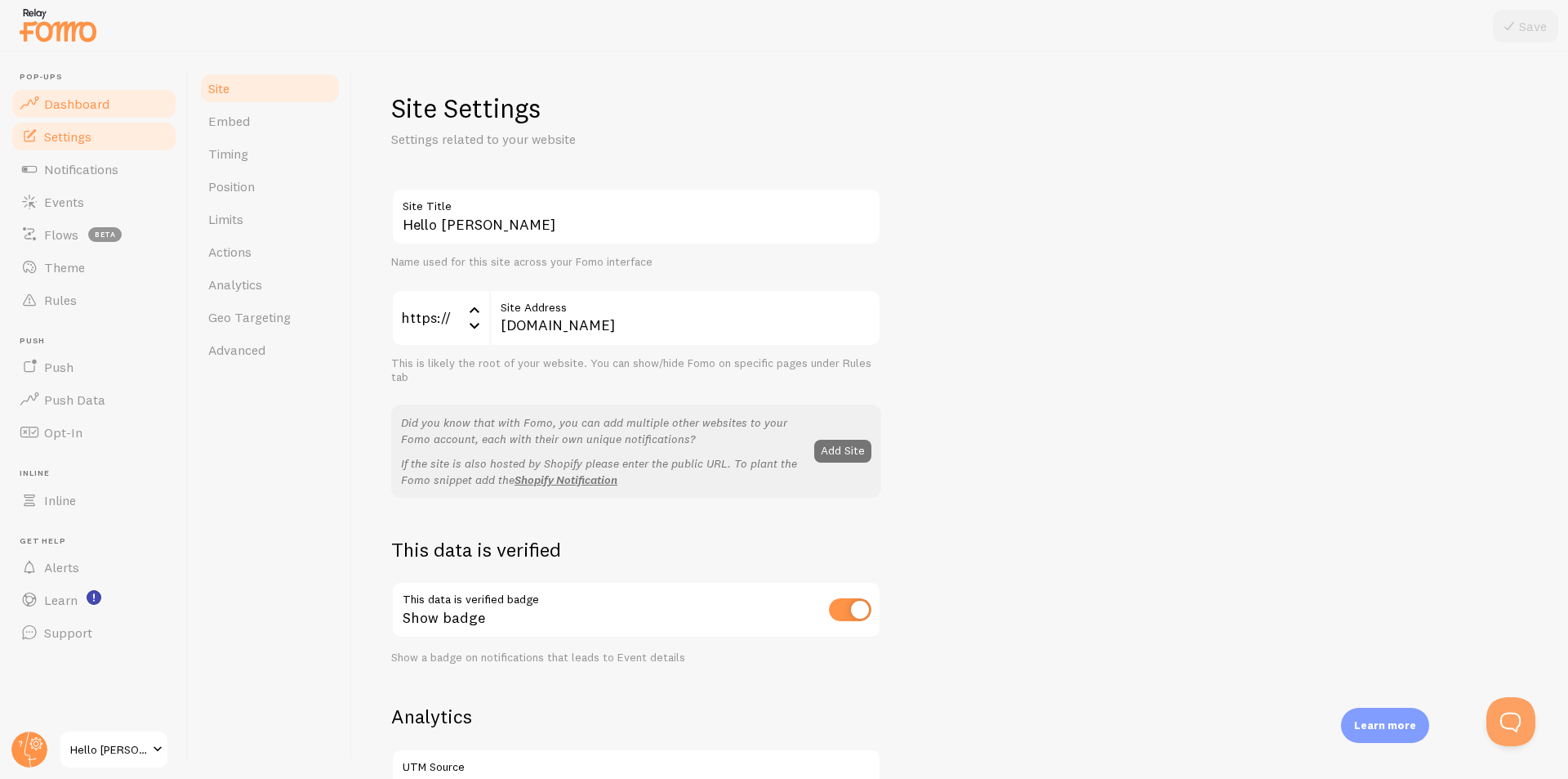
click at [51, 104] on span "Dashboard" at bounding box center [76, 103] width 65 height 16
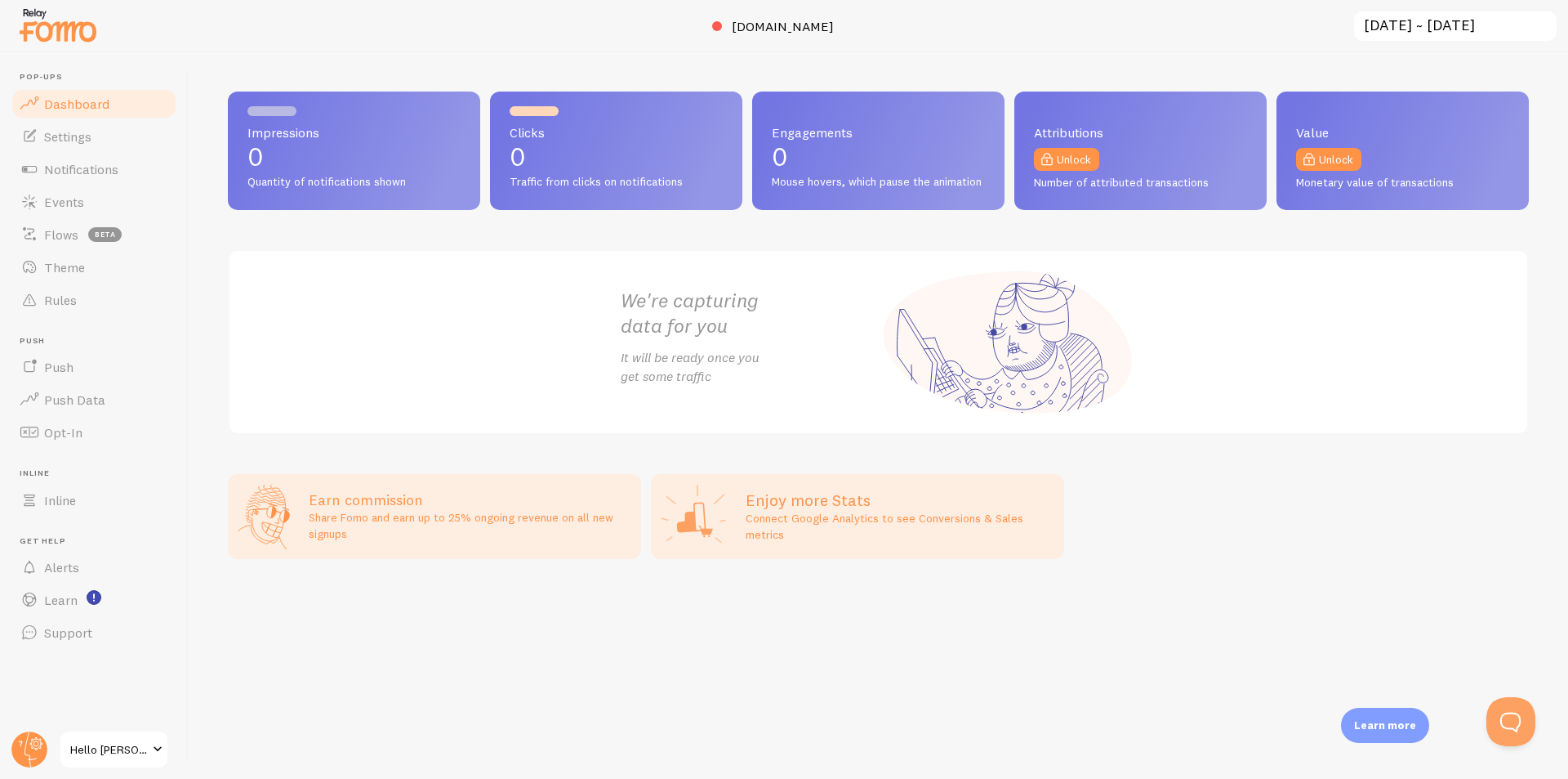
click at [151, 746] on span at bounding box center [157, 749] width 19 height 19
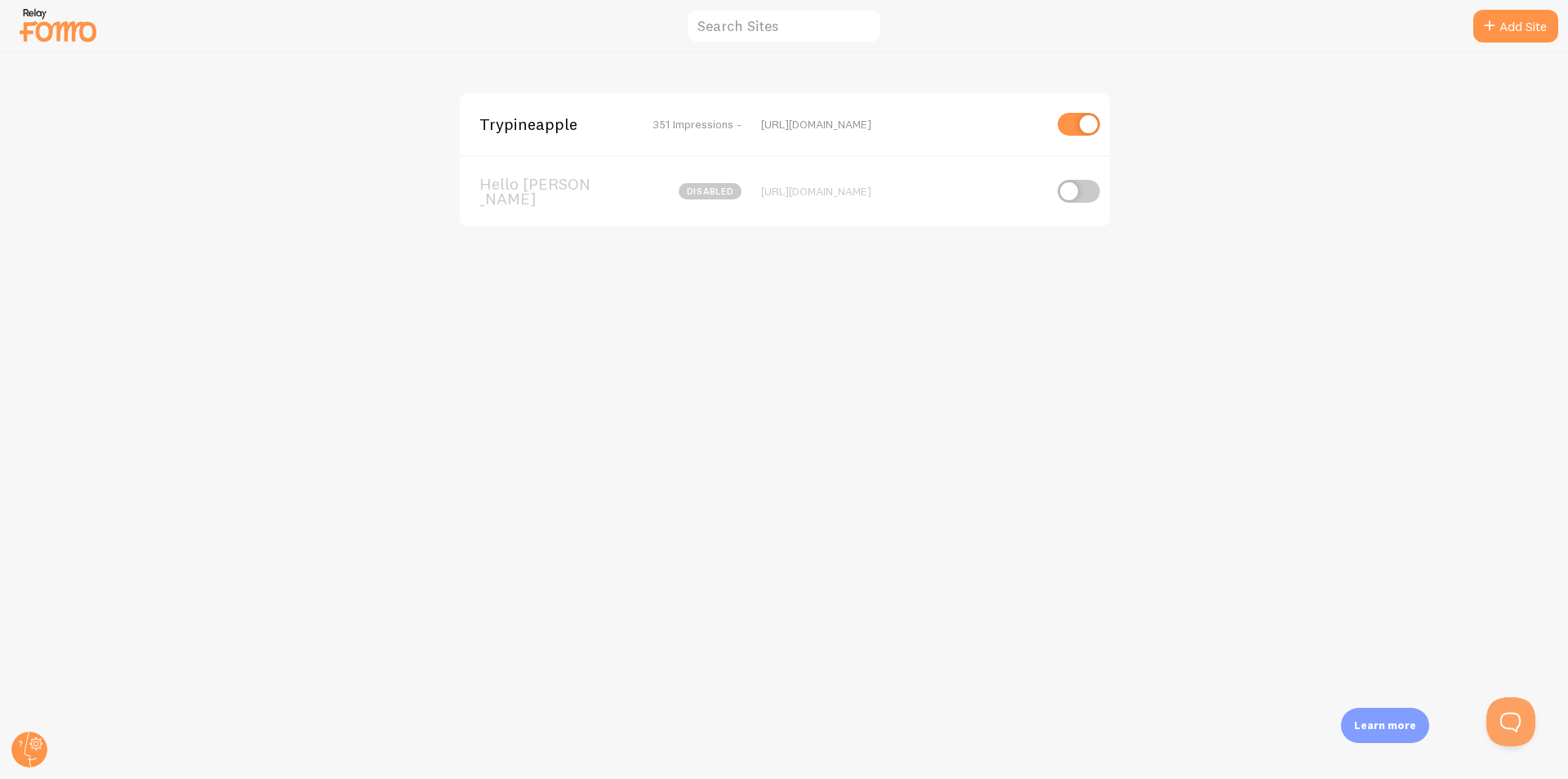
click at [765, 125] on div "https://trypineapple.com" at bounding box center [902, 124] width 282 height 15
click at [544, 111] on div "Trypineapple 351 Impressions - https://trypineapple.com" at bounding box center [785, 124] width 650 height 62
click at [539, 125] on span "Trypineapple" at bounding box center [545, 124] width 132 height 15
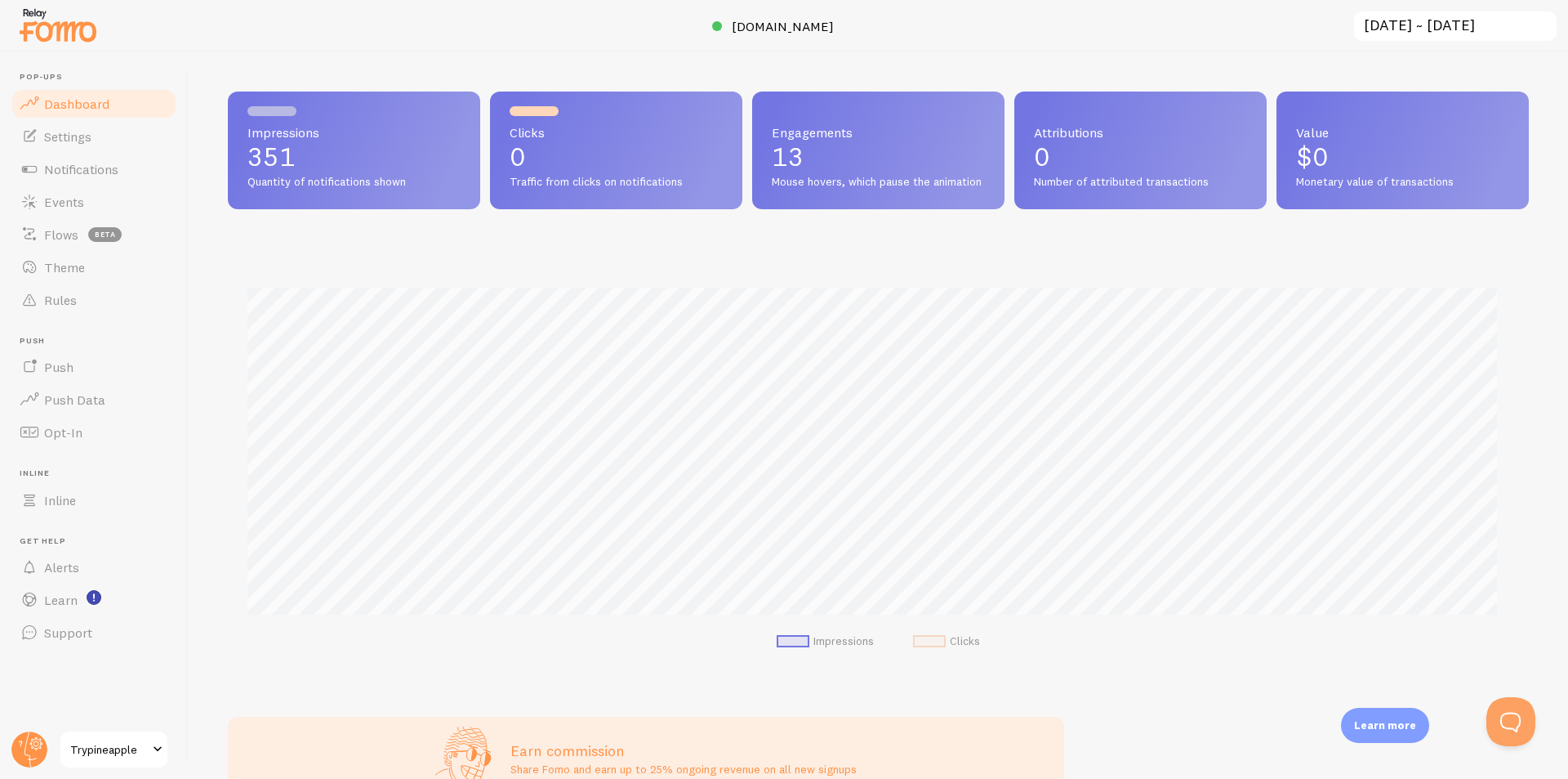
scroll to position [429, 1289]
click at [66, 203] on span "Events" at bounding box center [64, 202] width 40 height 16
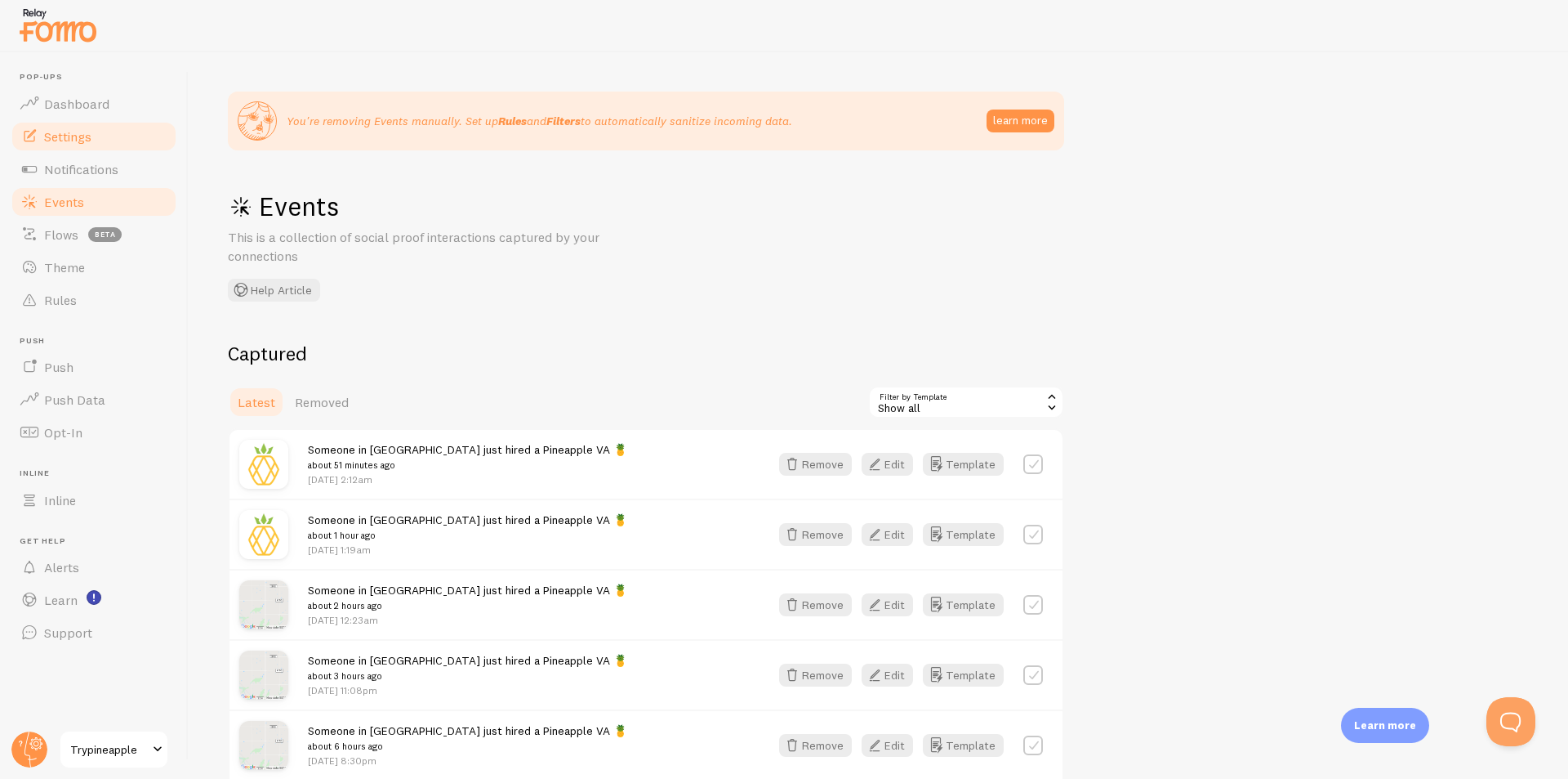
click at [81, 128] on span "Settings" at bounding box center [68, 136] width 48 height 16
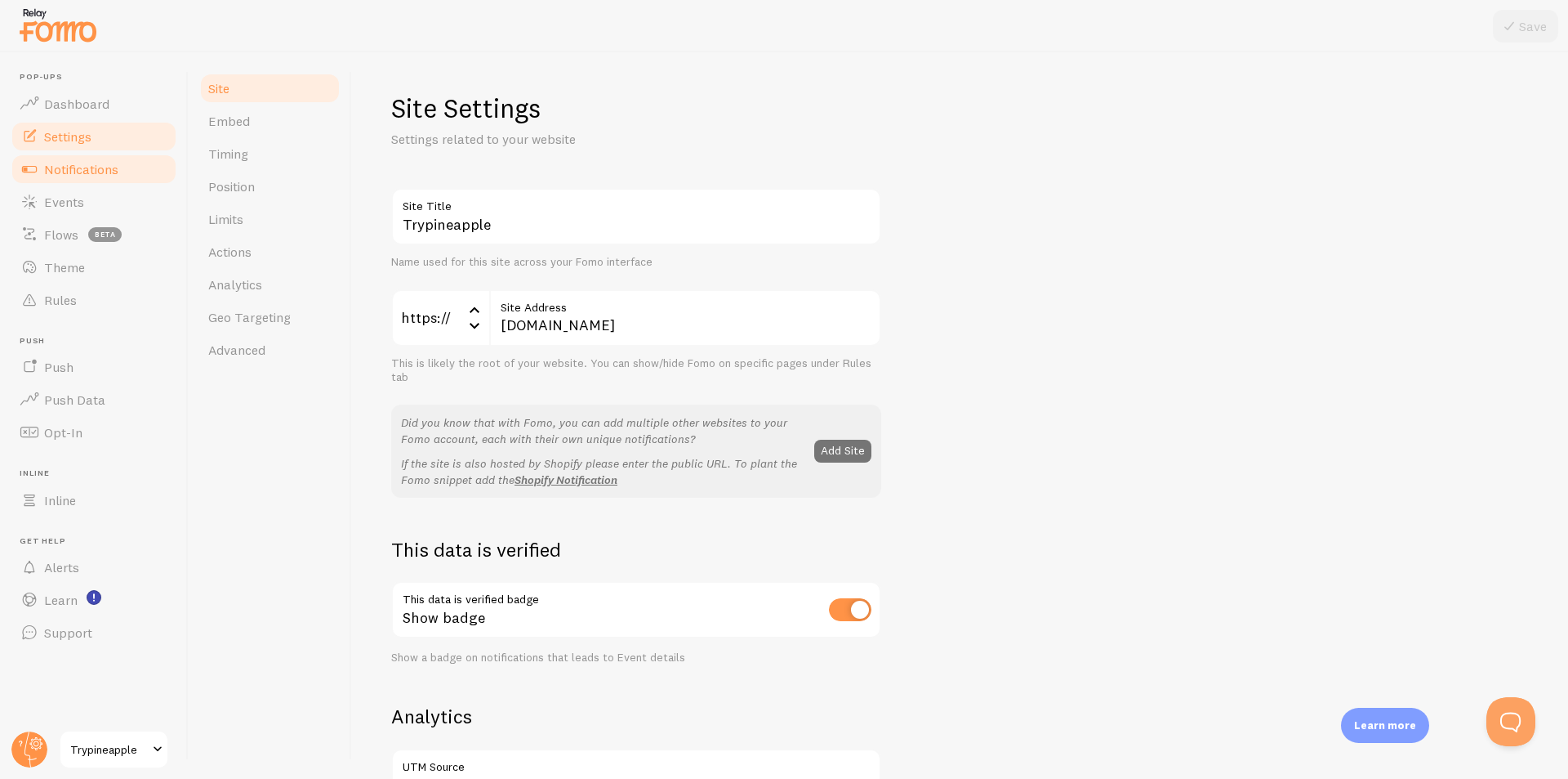
click at [91, 153] on link "Notifications" at bounding box center [94, 169] width 168 height 33
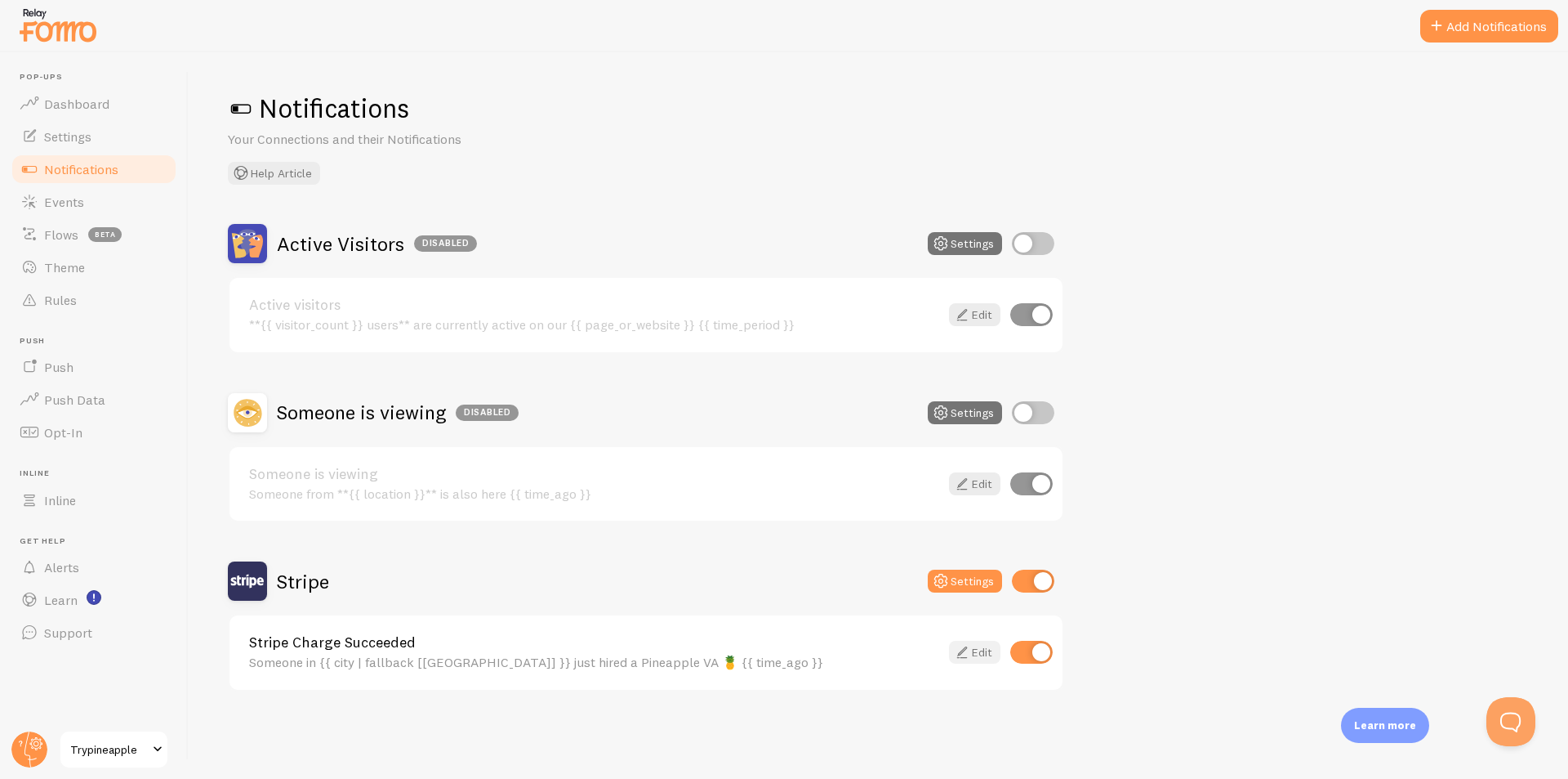
click at [966, 654] on icon at bounding box center [961, 652] width 19 height 19
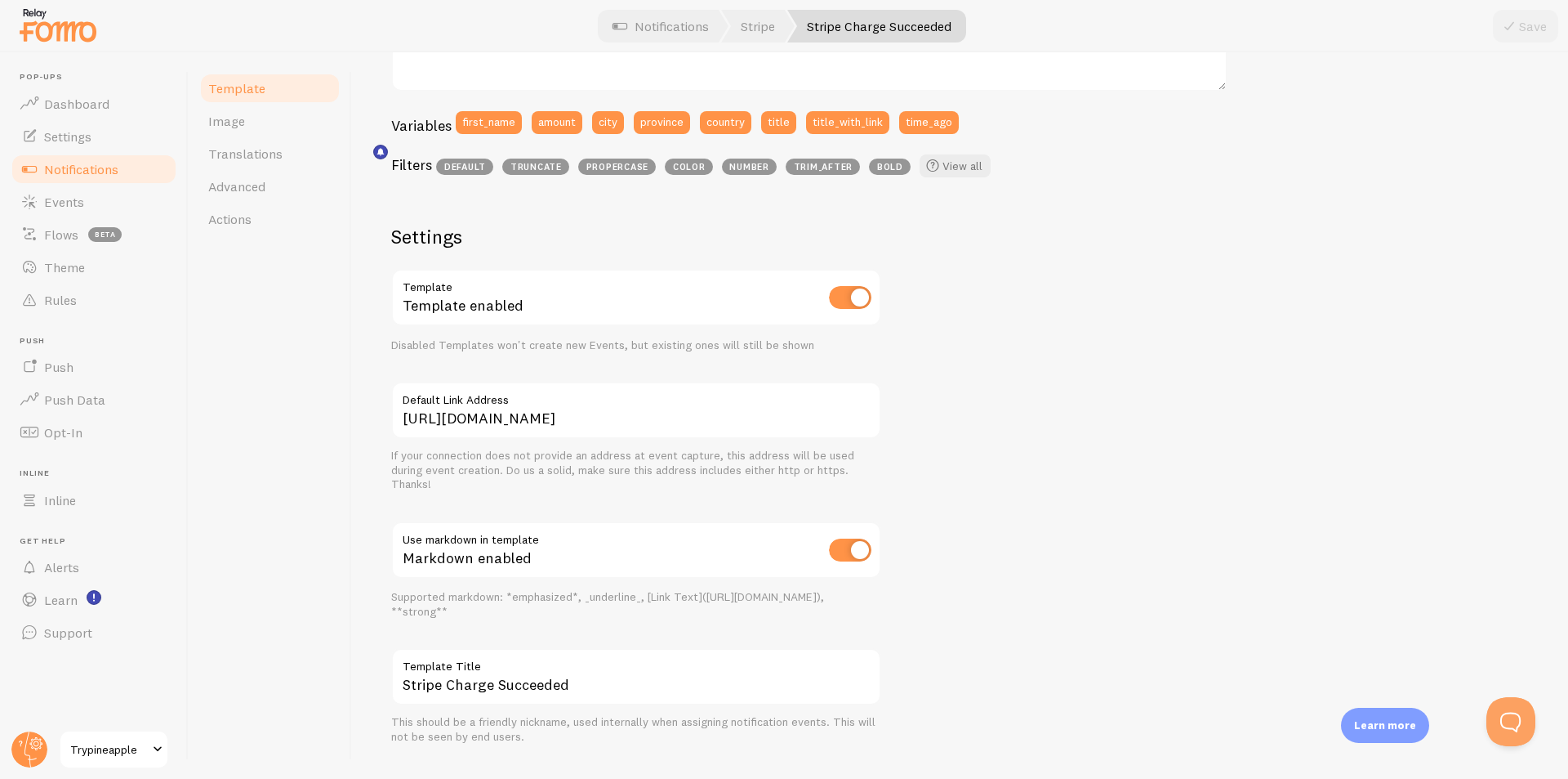
scroll to position [442, 0]
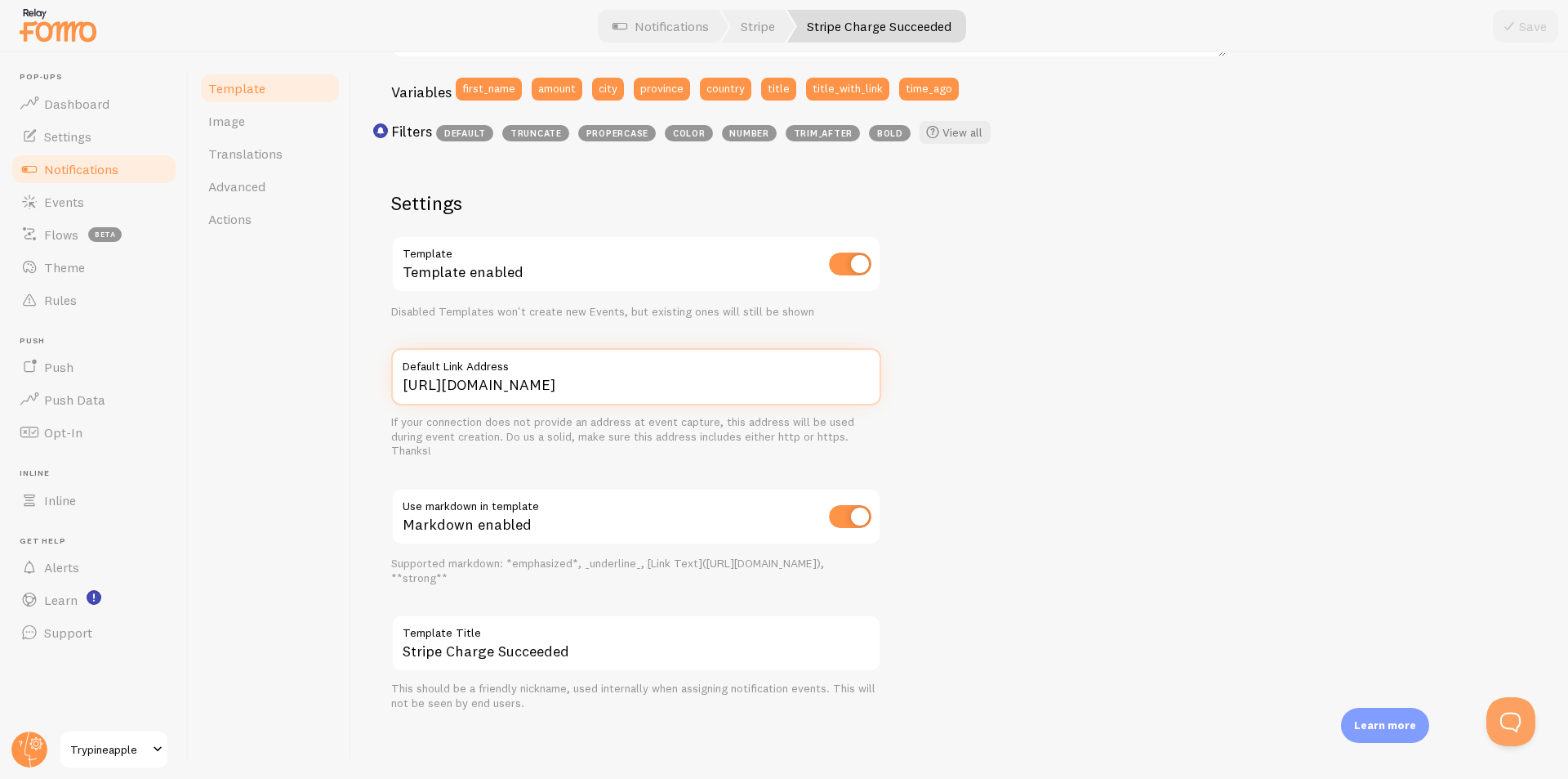
click at [585, 384] on input "https://trypineapple.com/contact/" at bounding box center [637, 376] width 490 height 57
click at [1098, 373] on div "Someone in San Francisco just hired a Pineapple VA 🍍 about 4 minutes ago Someon…" at bounding box center [961, 260] width 1138 height 902
click at [76, 267] on span "Theme" at bounding box center [64, 267] width 41 height 16
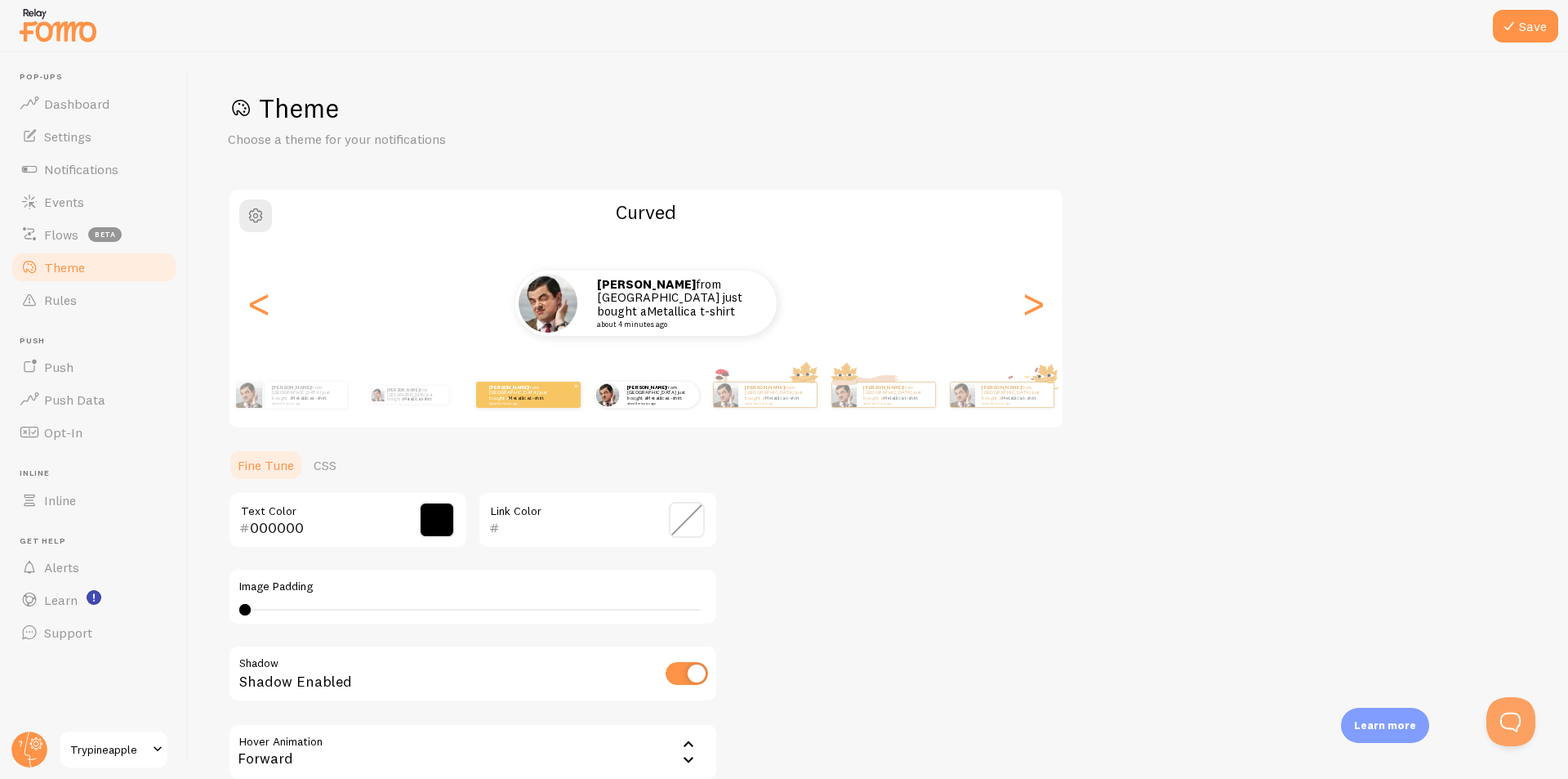
click at [511, 403] on div "Vincent from Philippines just bought a Metallica t-shirt about 4 minutes ago" at bounding box center [528, 395] width 104 height 27
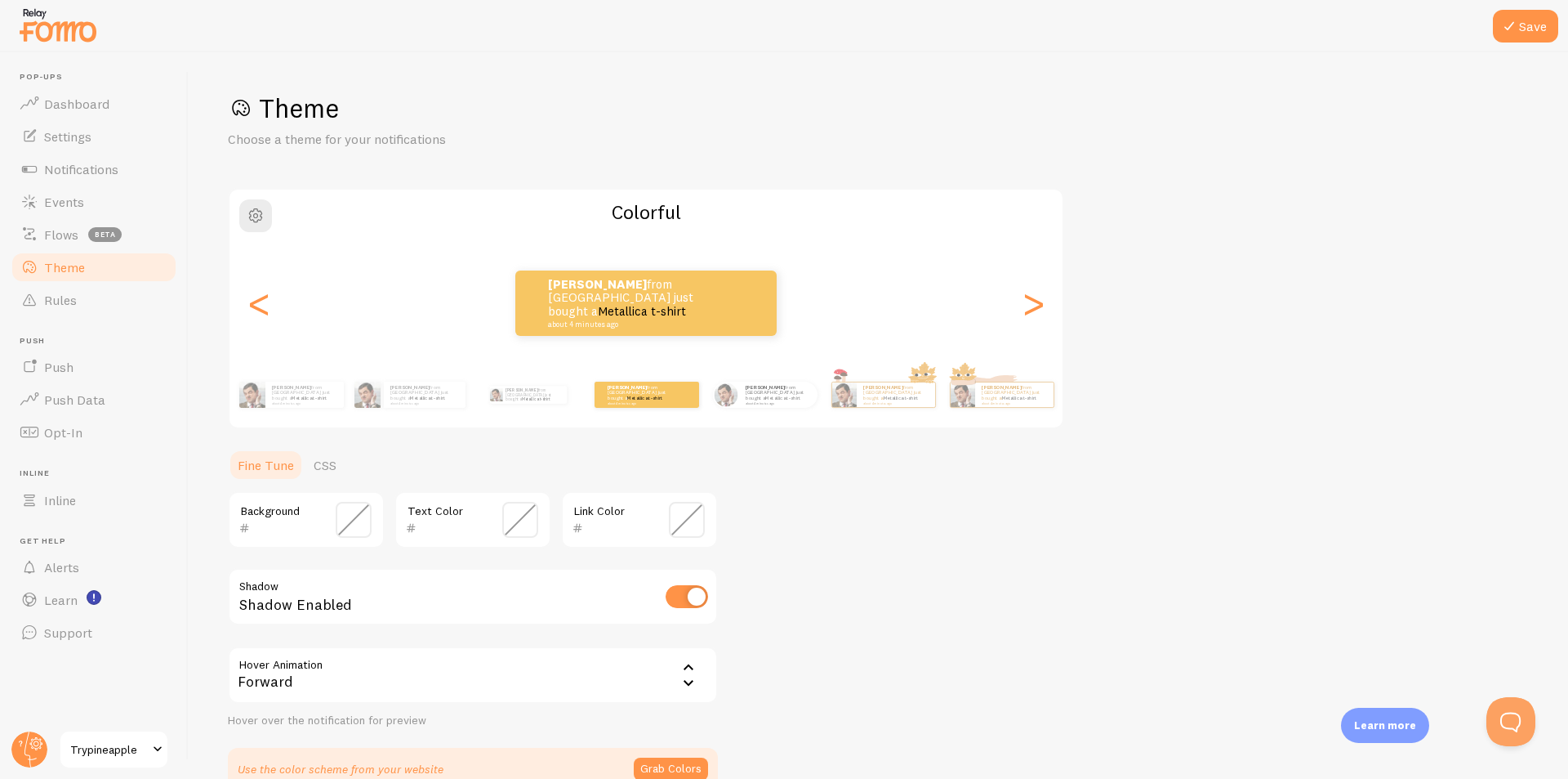
click at [512, 514] on span at bounding box center [520, 519] width 36 height 36
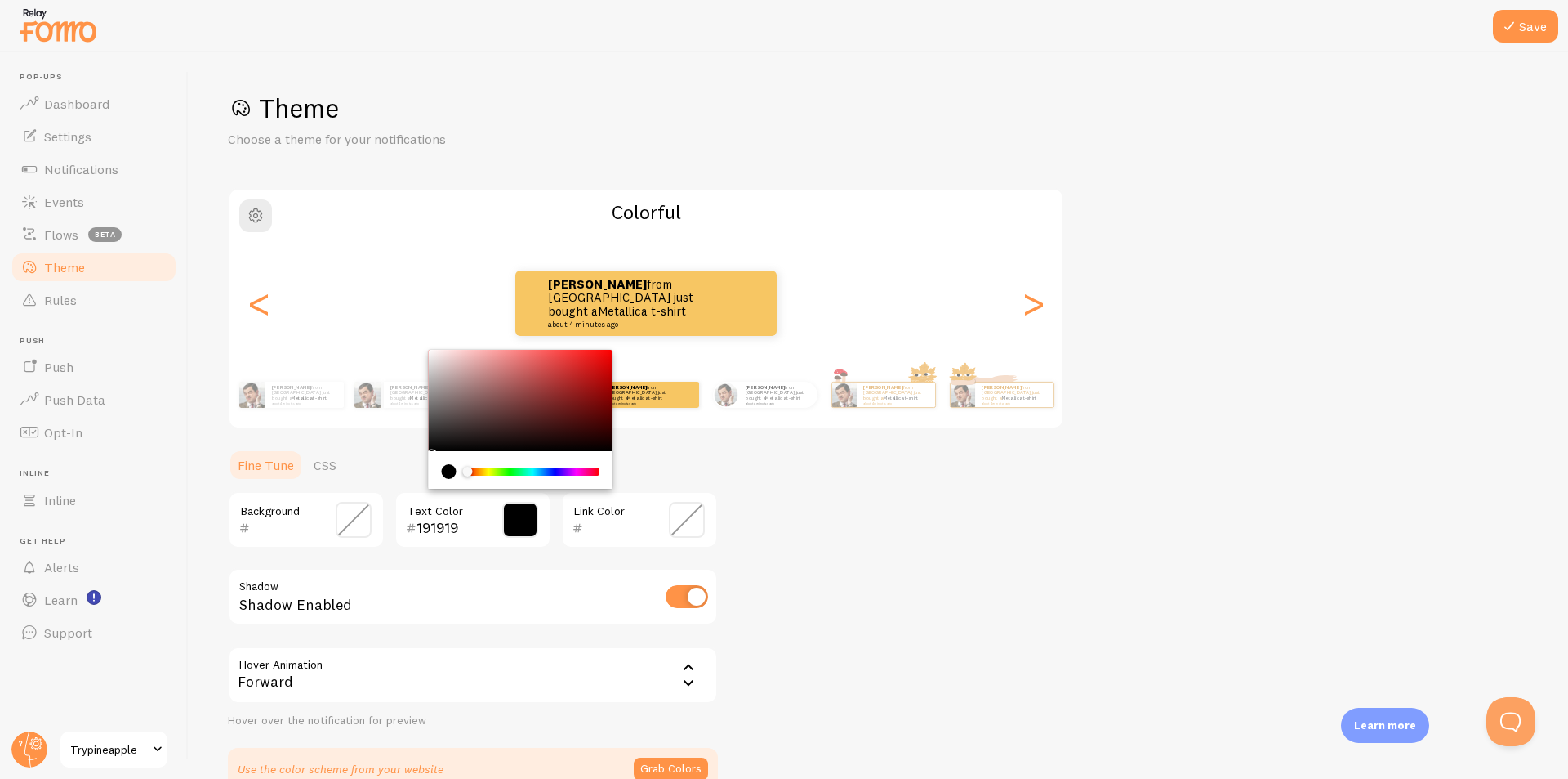
type input "000000"
drag, startPoint x: 394, startPoint y: 446, endPoint x: 338, endPoint y: 498, distance: 76.4
click at [354, 487] on section "Fine Tune CSS Background 000000 Text Color Link Color Shadow Shadow Enabled Hov…" at bounding box center [473, 619] width 490 height 341
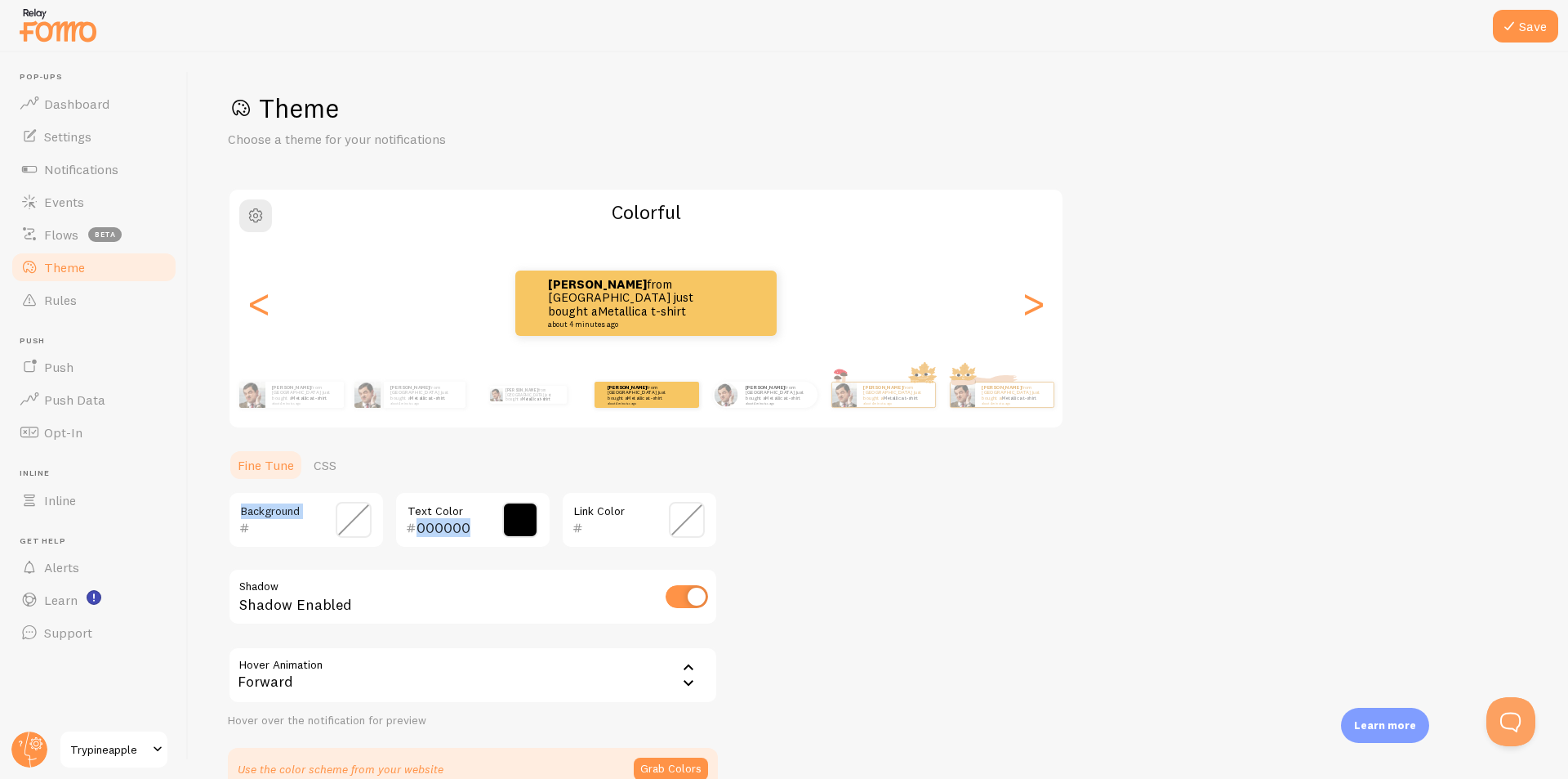
click at [344, 525] on span at bounding box center [353, 519] width 36 height 36
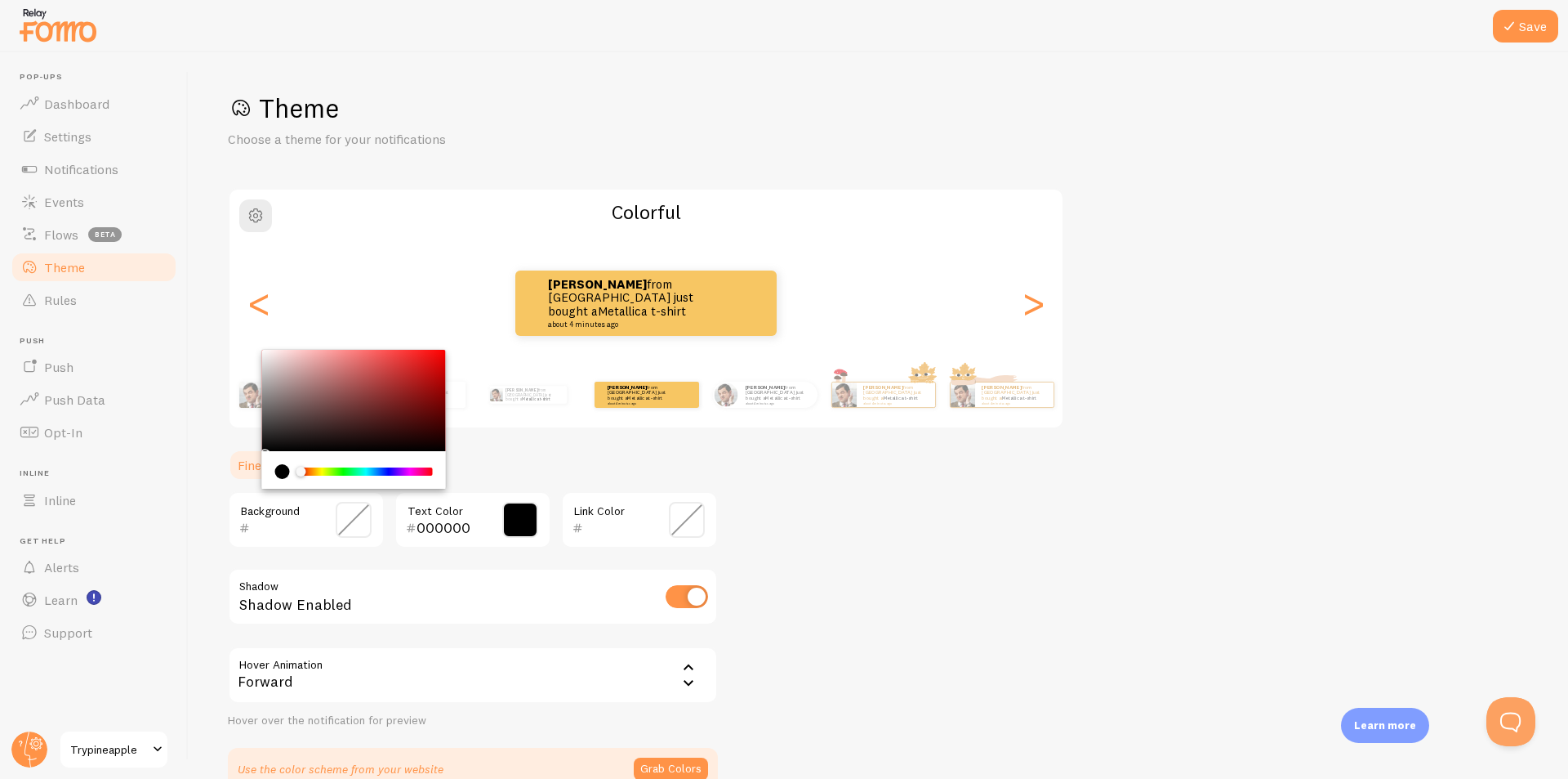
click at [308, 519] on input "text" at bounding box center [283, 527] width 66 height 19
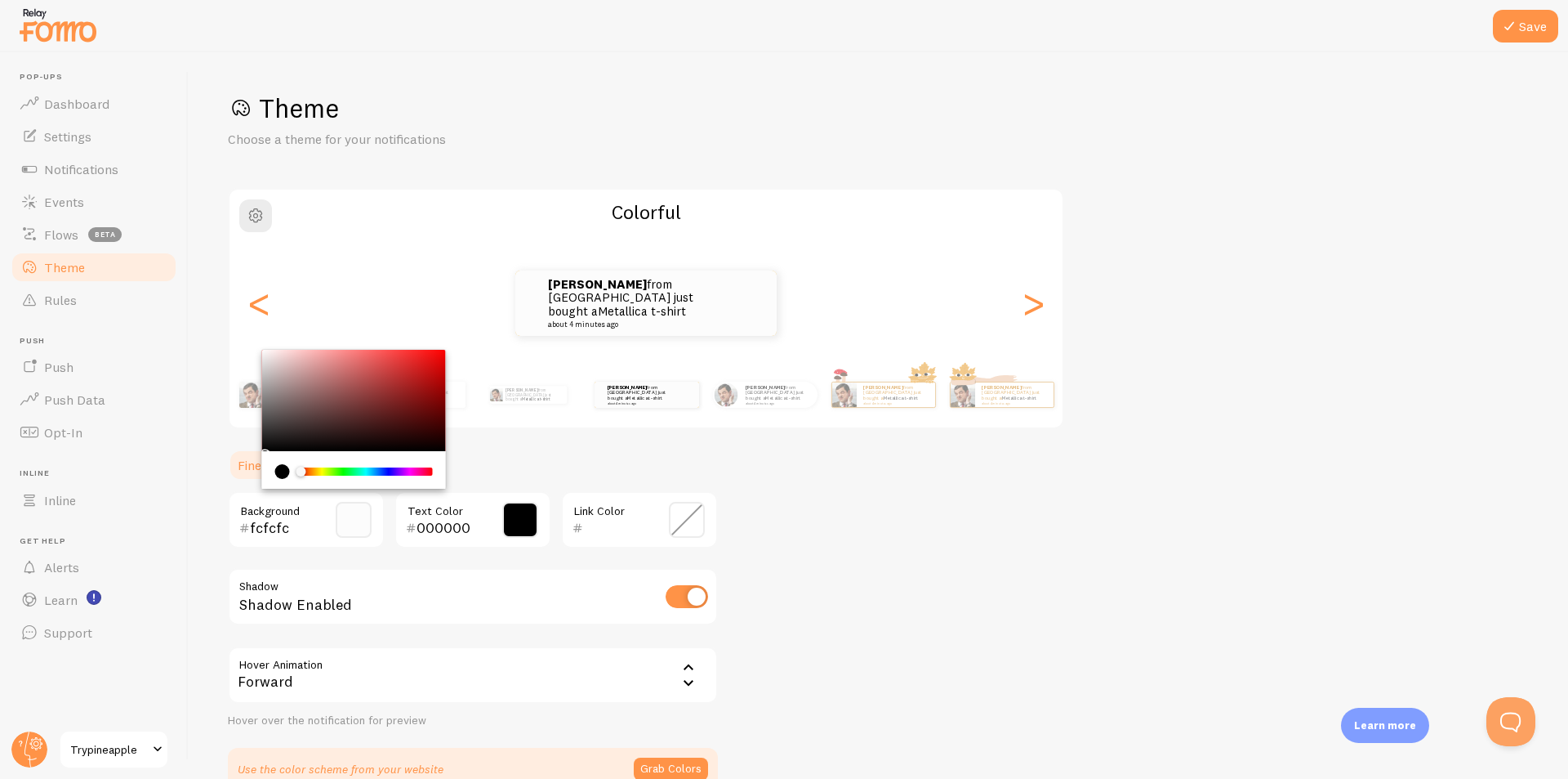
type input "fcfcfc"
click at [984, 536] on div "Theme Choose a theme for your notifications Colorful Vincent from Philippines j…" at bounding box center [878, 440] width 1301 height 698
click at [1487, 35] on div at bounding box center [784, 26] width 1568 height 52
click at [1508, 35] on icon at bounding box center [1509, 26] width 19 height 19
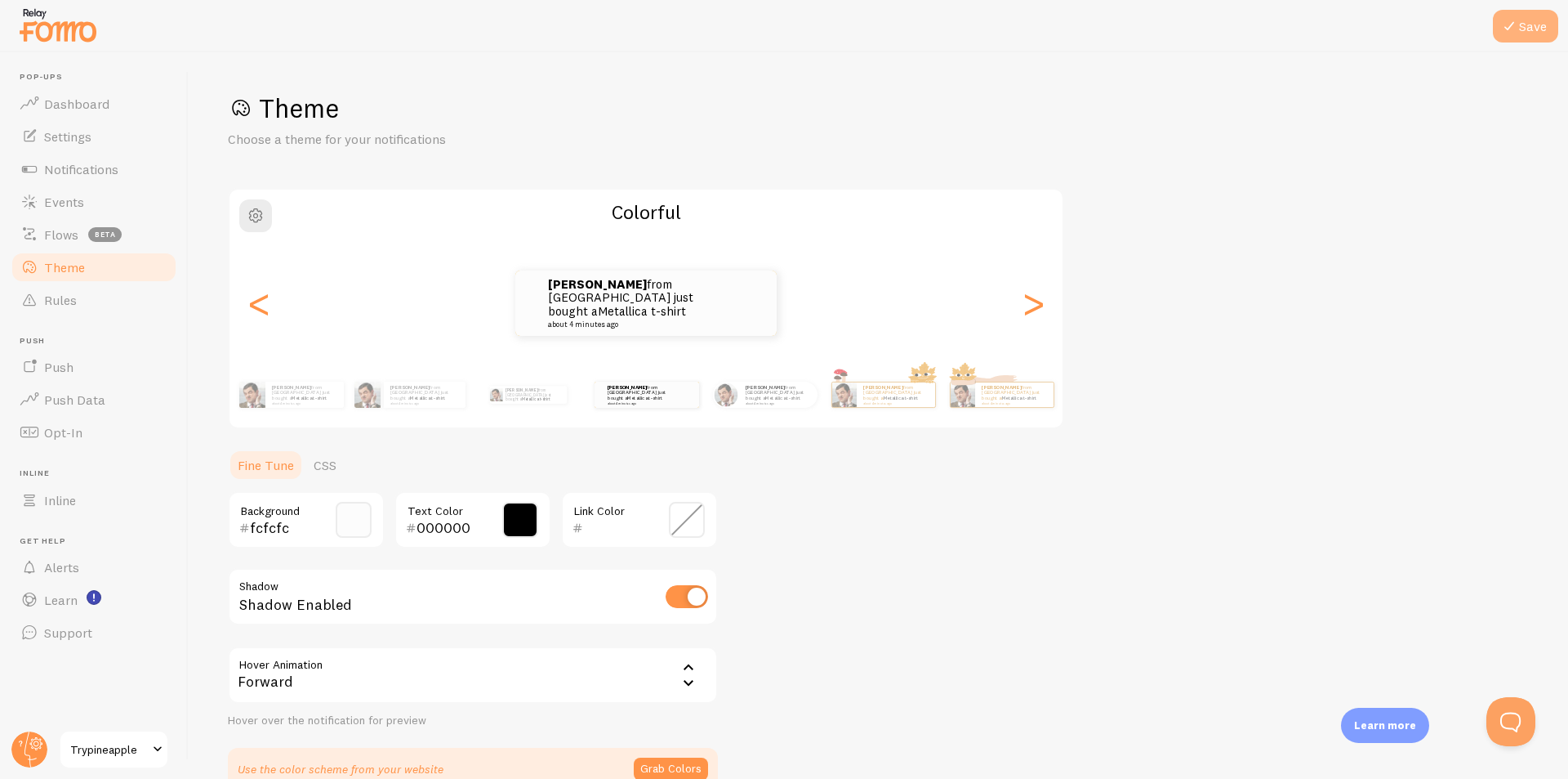
click at [1520, 27] on button "Save" at bounding box center [1525, 27] width 65 height 33
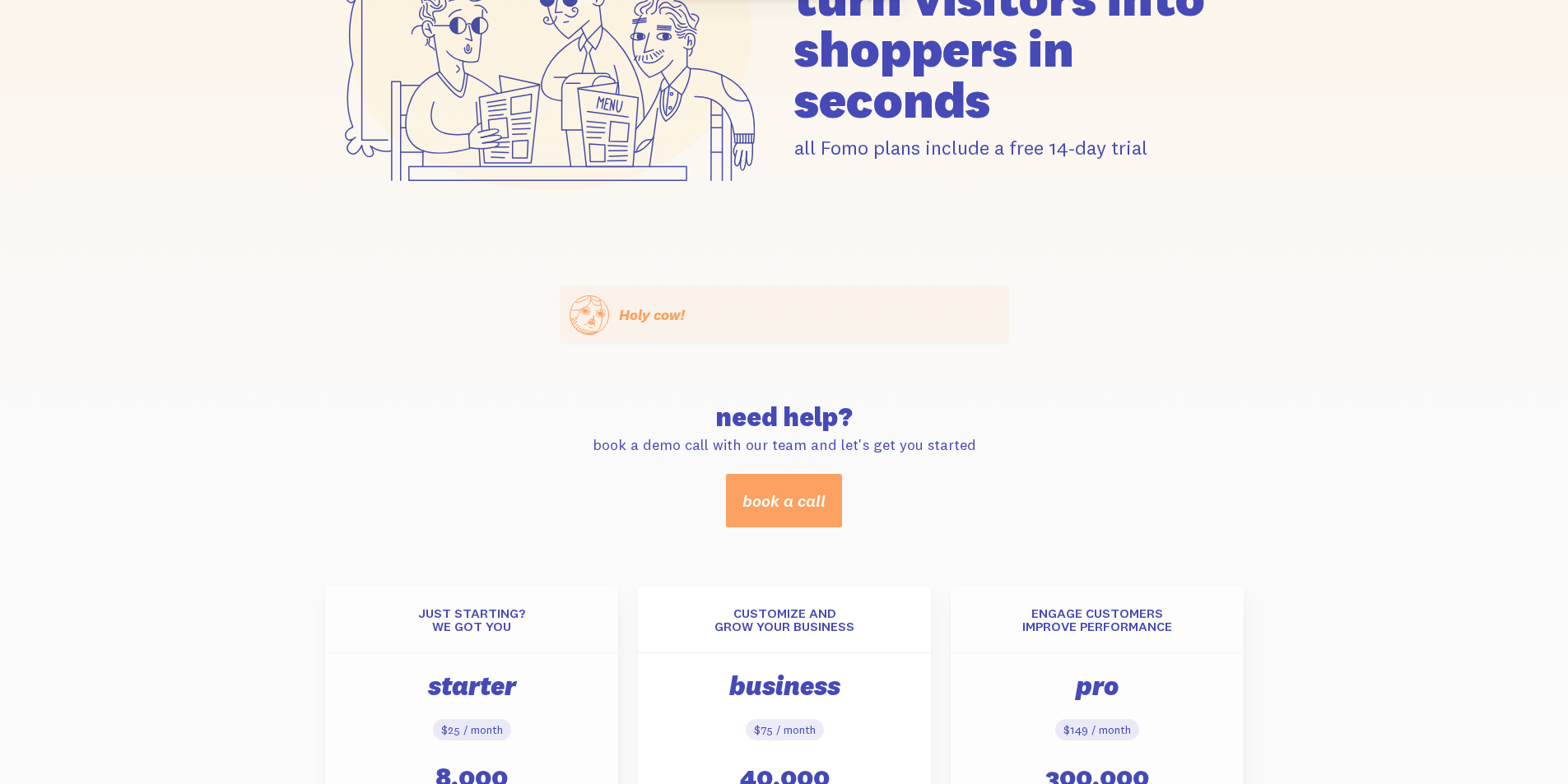
scroll to position [329, 0]
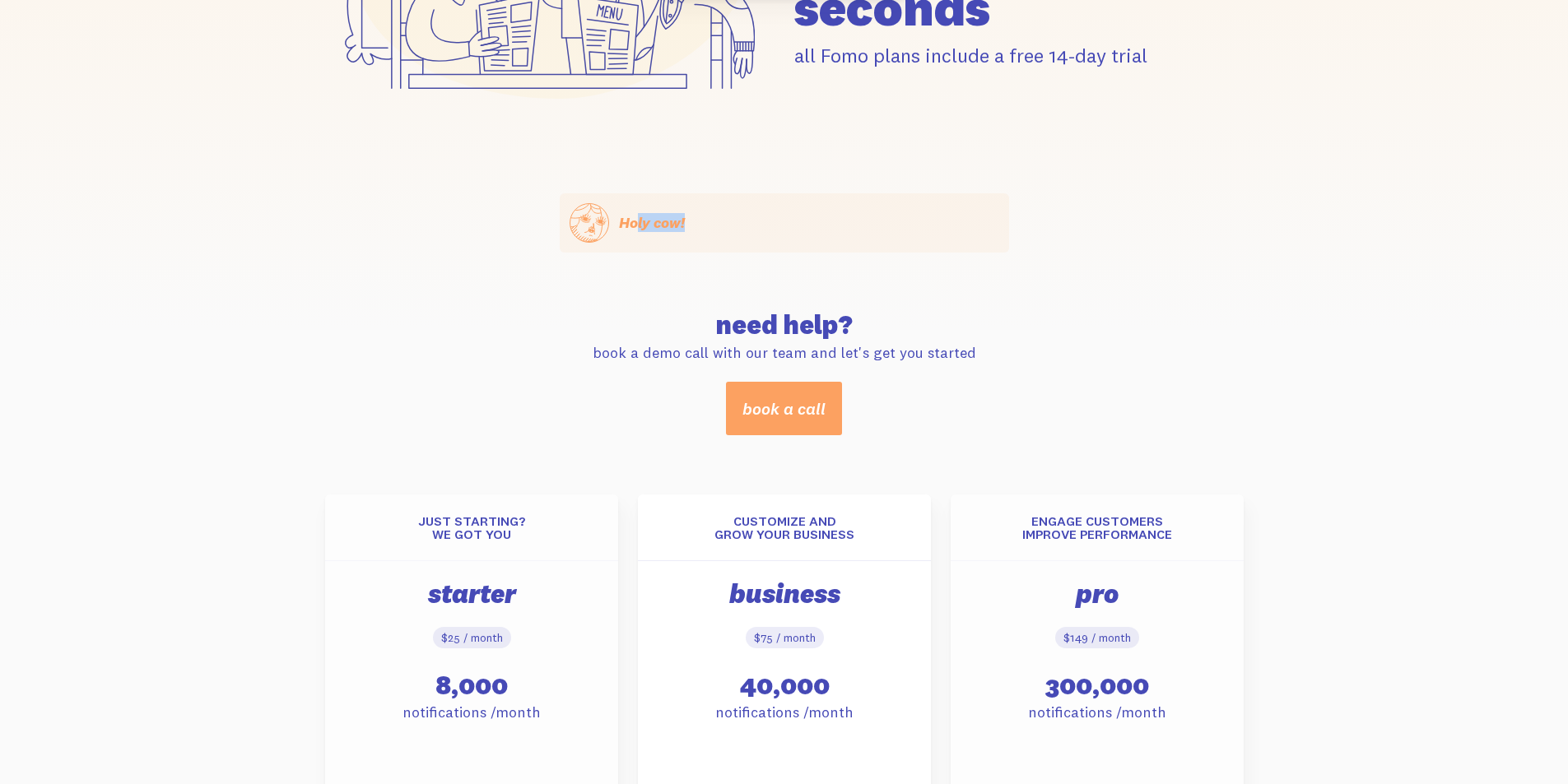
drag, startPoint x: 638, startPoint y: 226, endPoint x: 692, endPoint y: 216, distance: 54.9
click at [692, 216] on div "Holy cow! Holy cow! {{ count }} people signed up [DATE]!" at bounding box center [784, 223] width 449 height 59
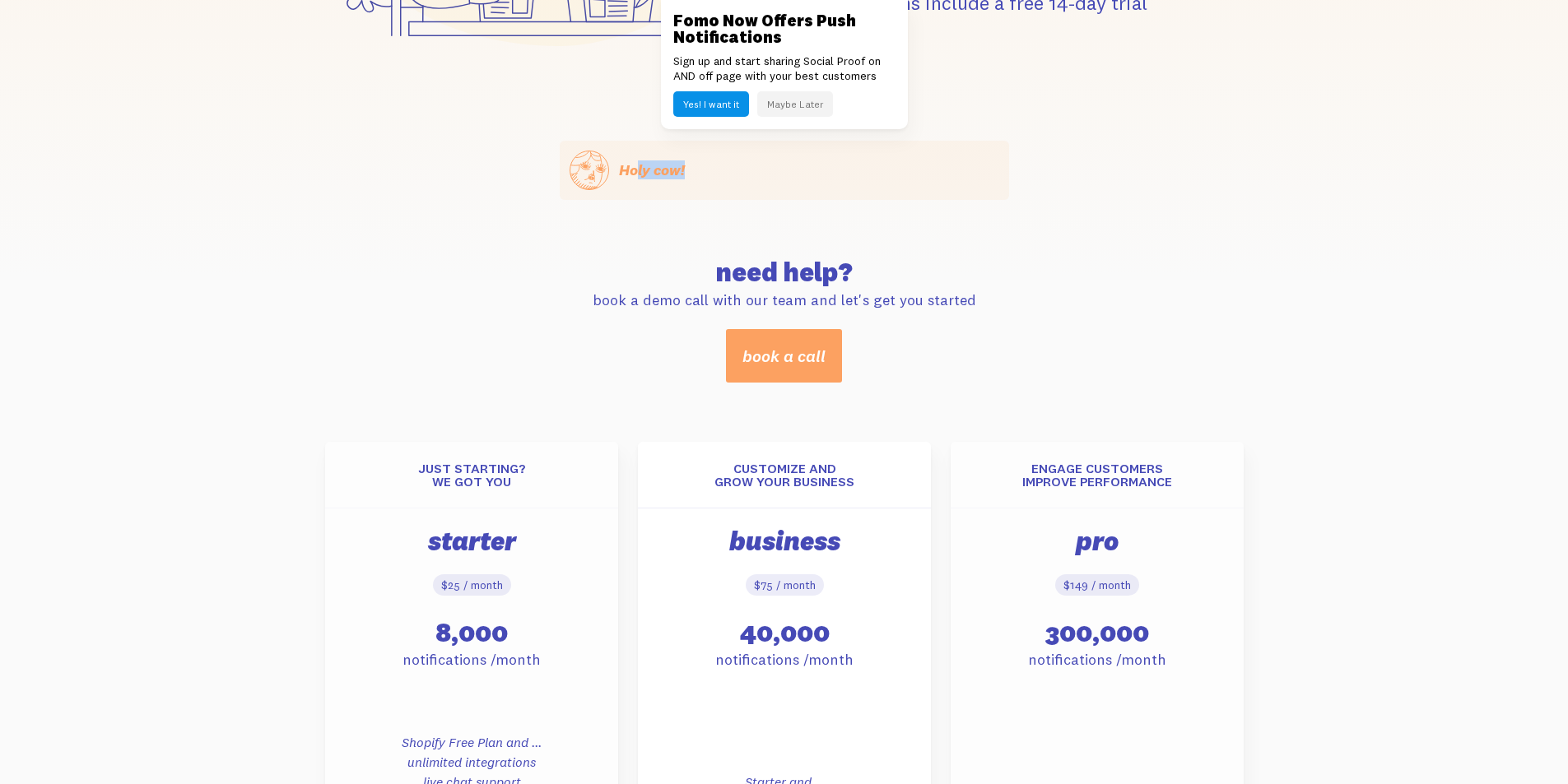
scroll to position [411, 0]
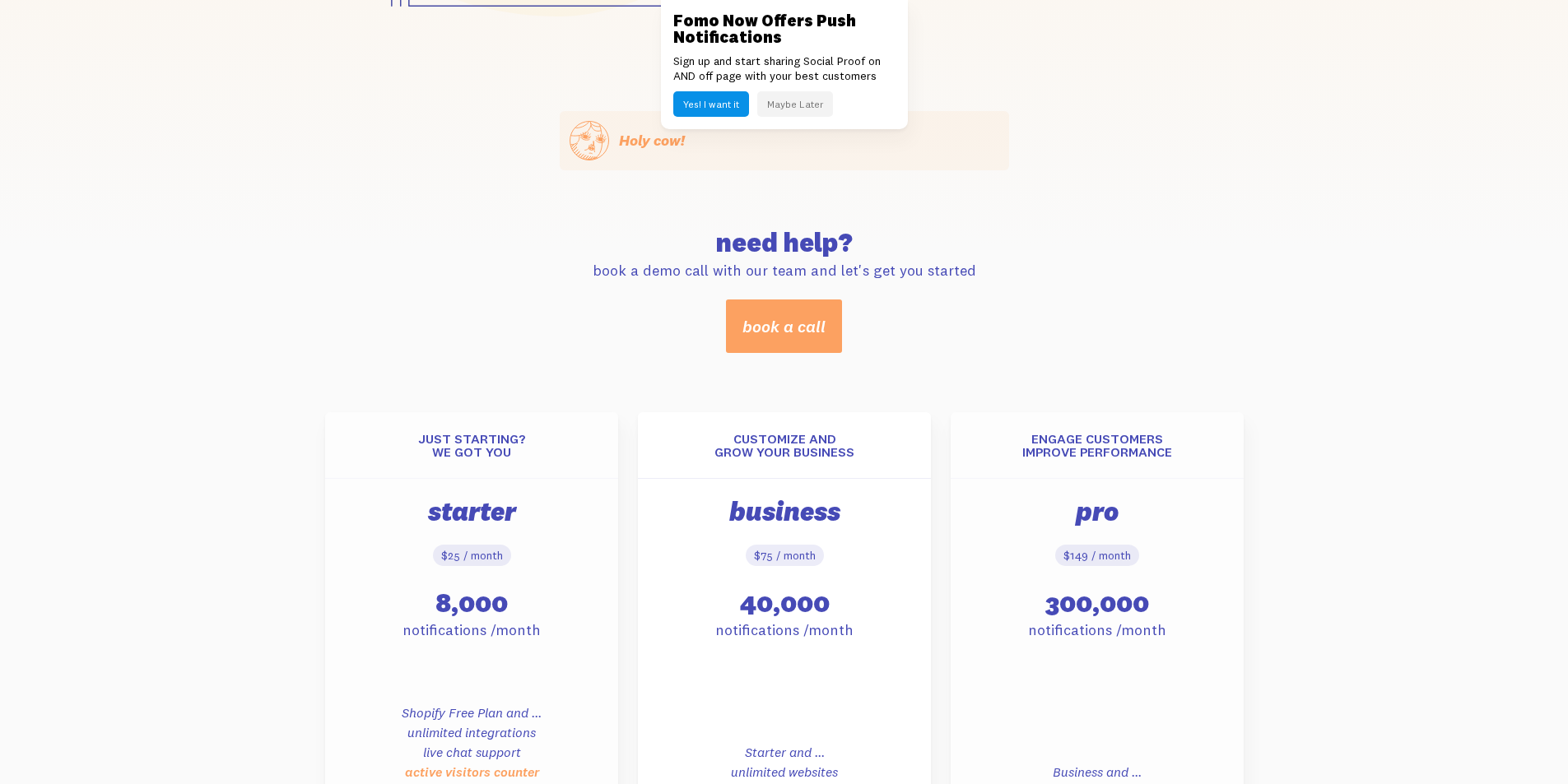
click at [1111, 208] on div "Holy cow! Holy cow! {{ count }} people signed up [DATE]! need help? book a demo…" at bounding box center [784, 232] width 938 height 241
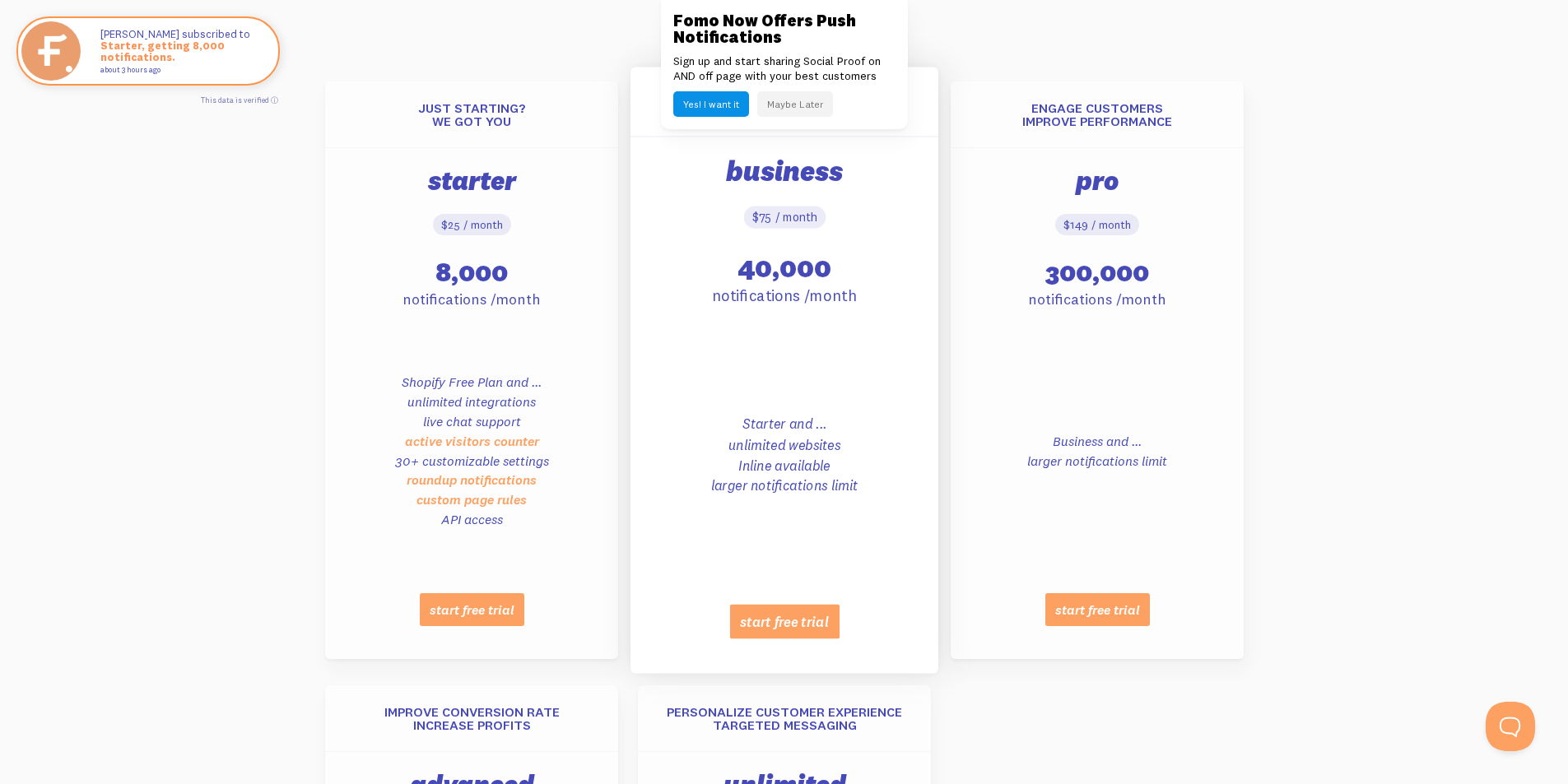
scroll to position [823, 0]
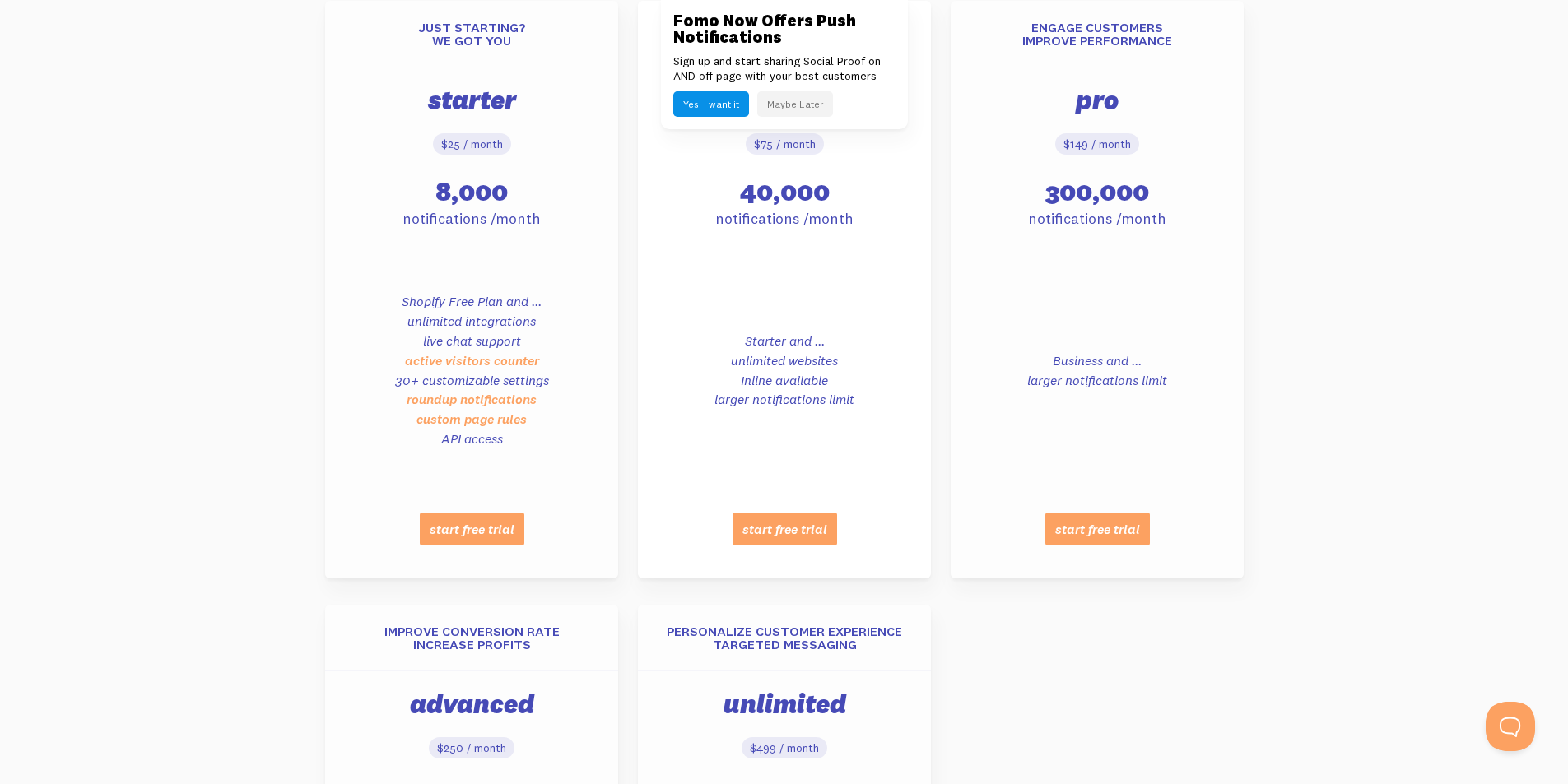
click at [806, 99] on button "Maybe Later" at bounding box center [795, 104] width 76 height 26
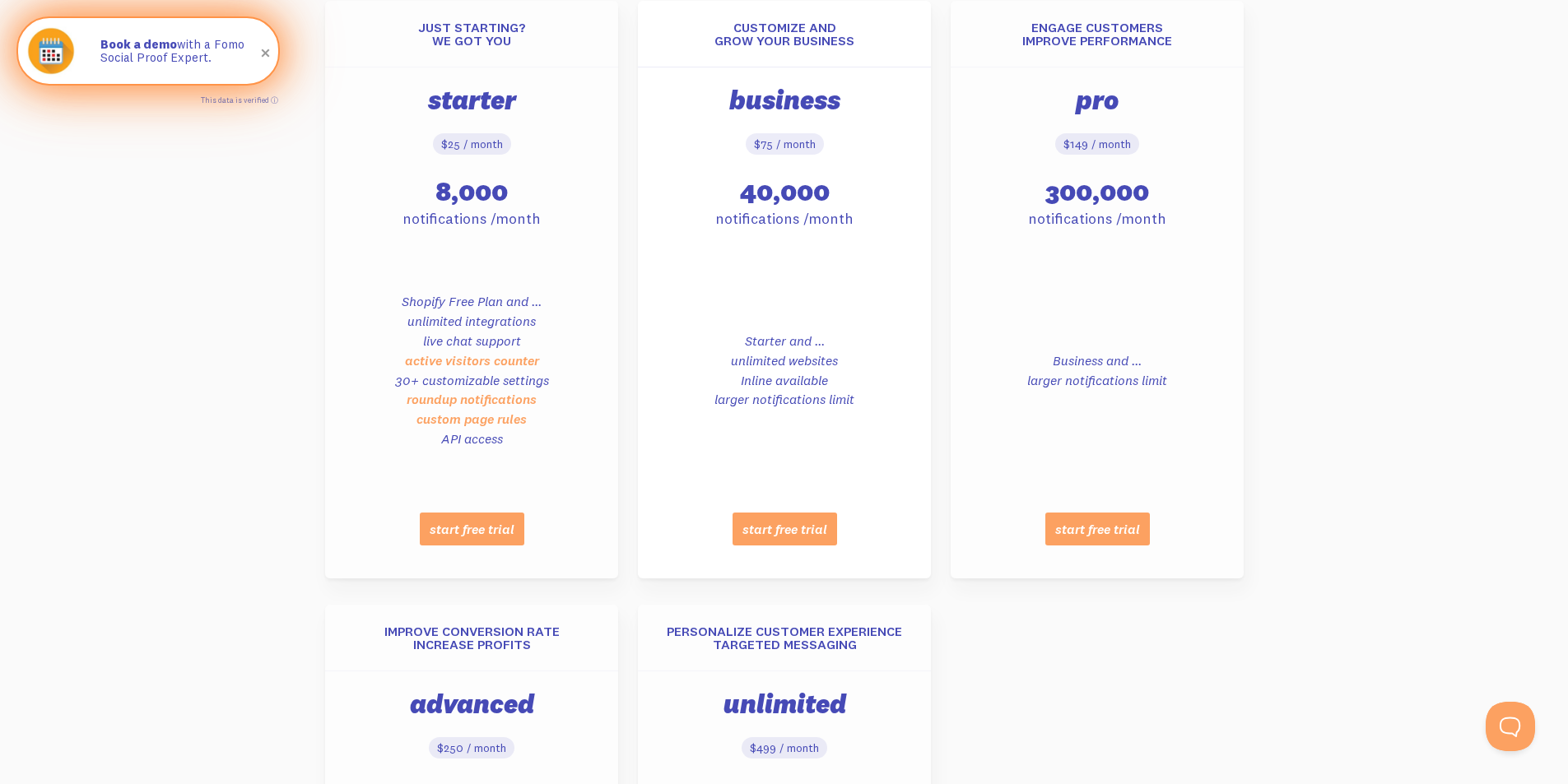
click at [265, 54] on span at bounding box center [265, 53] width 28 height 28
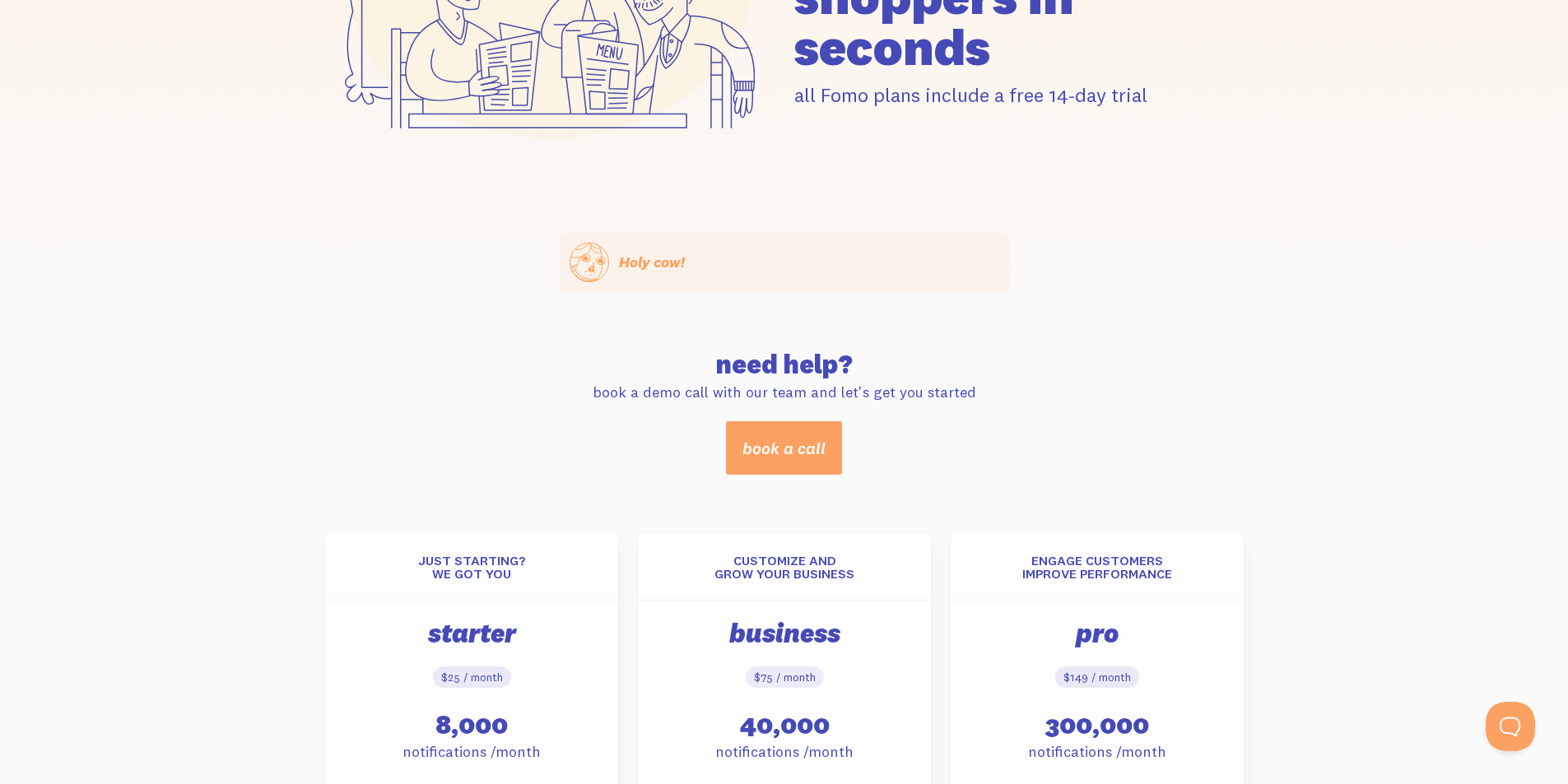
scroll to position [0, 0]
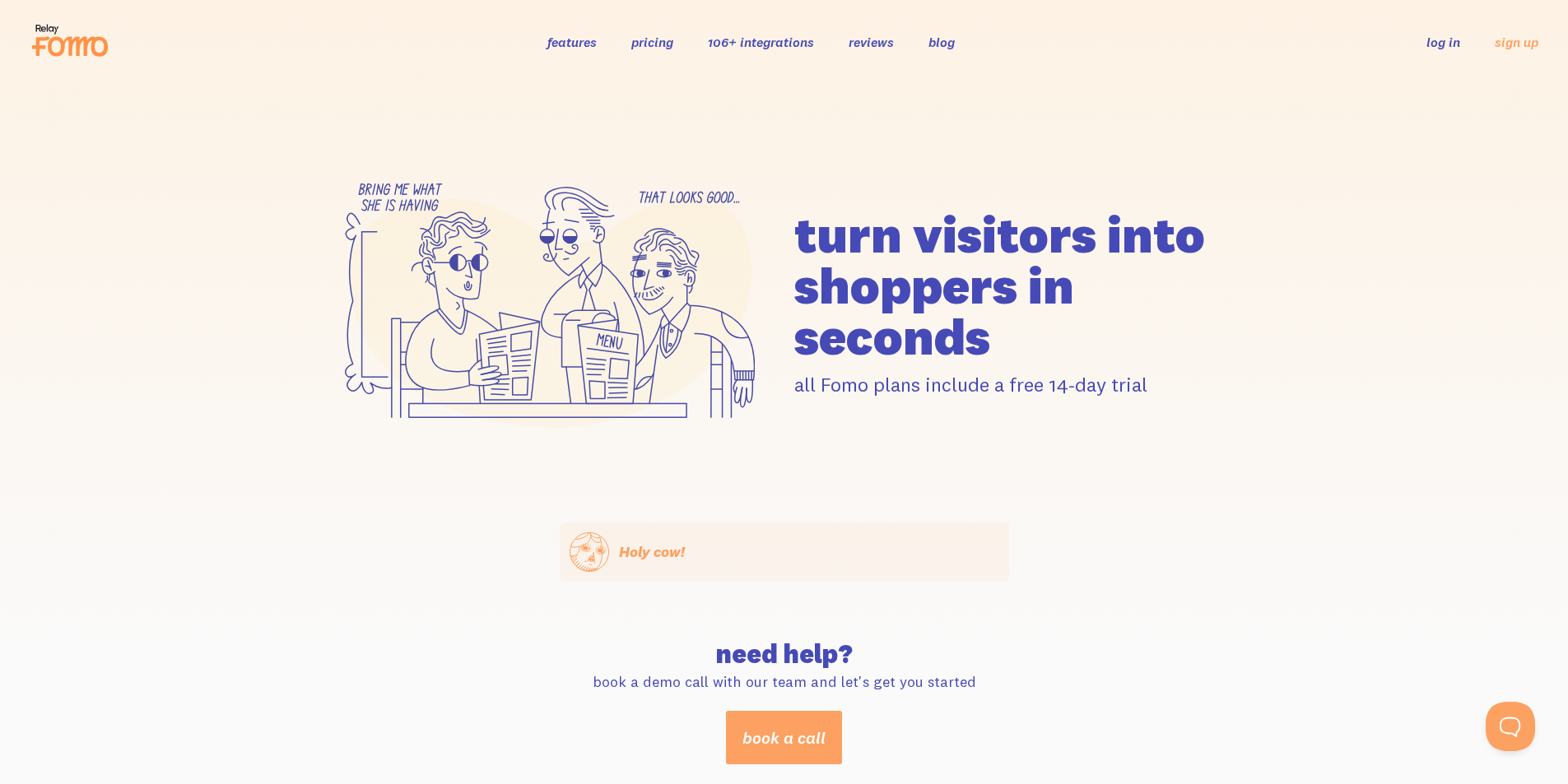
drag, startPoint x: 624, startPoint y: 272, endPoint x: 772, endPoint y: 224, distance: 155.6
click at [772, 224] on icon at bounding box center [549, 300] width 449 height 316
drag, startPoint x: 783, startPoint y: 163, endPoint x: 838, endPoint y: 140, distance: 59.6
click at [832, 142] on div "turn visitors into shoppers in seconds all Fomo plans include a free 14-day tri…" at bounding box center [784, 303] width 1568 height 439
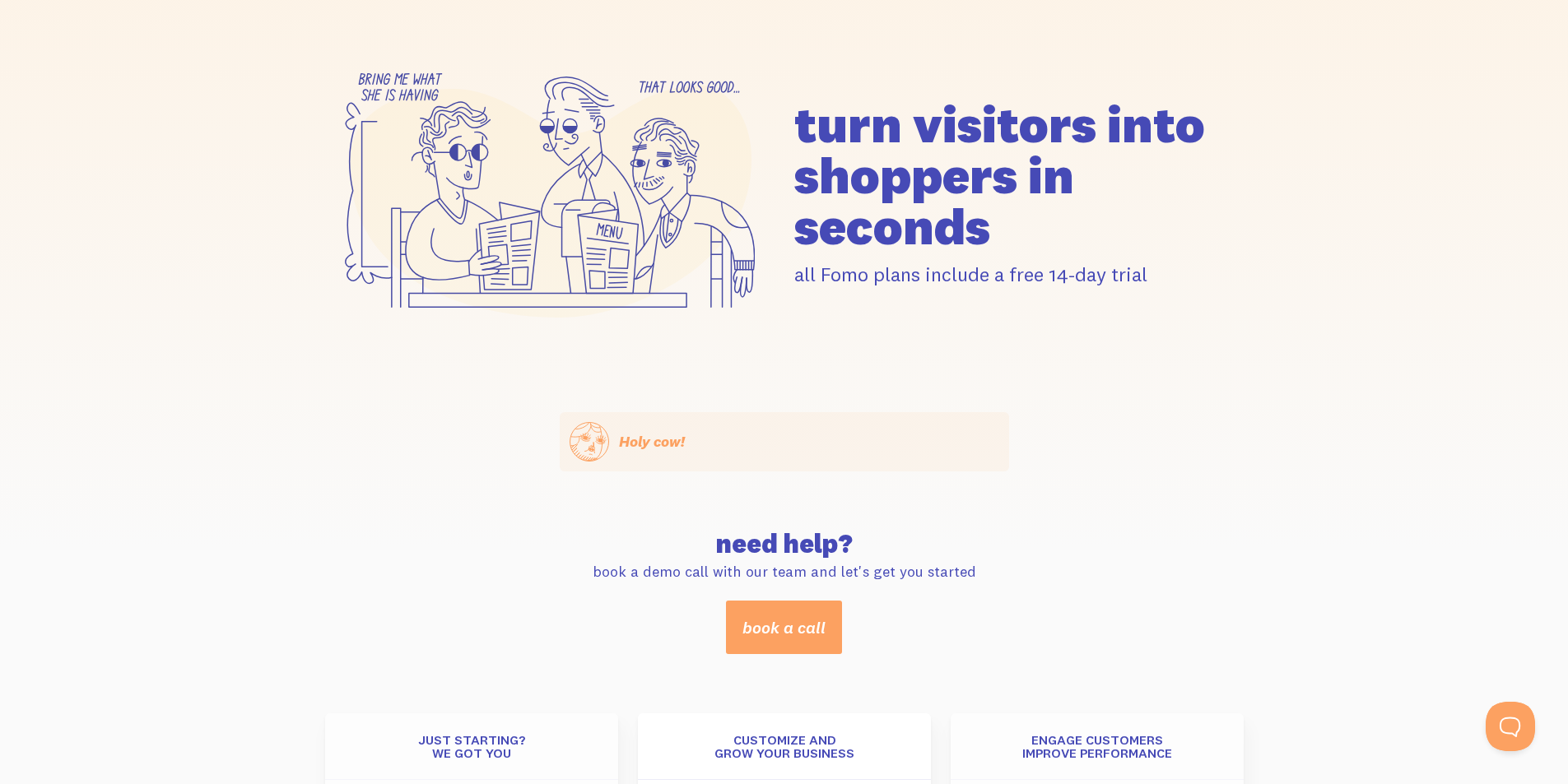
scroll to position [247, 0]
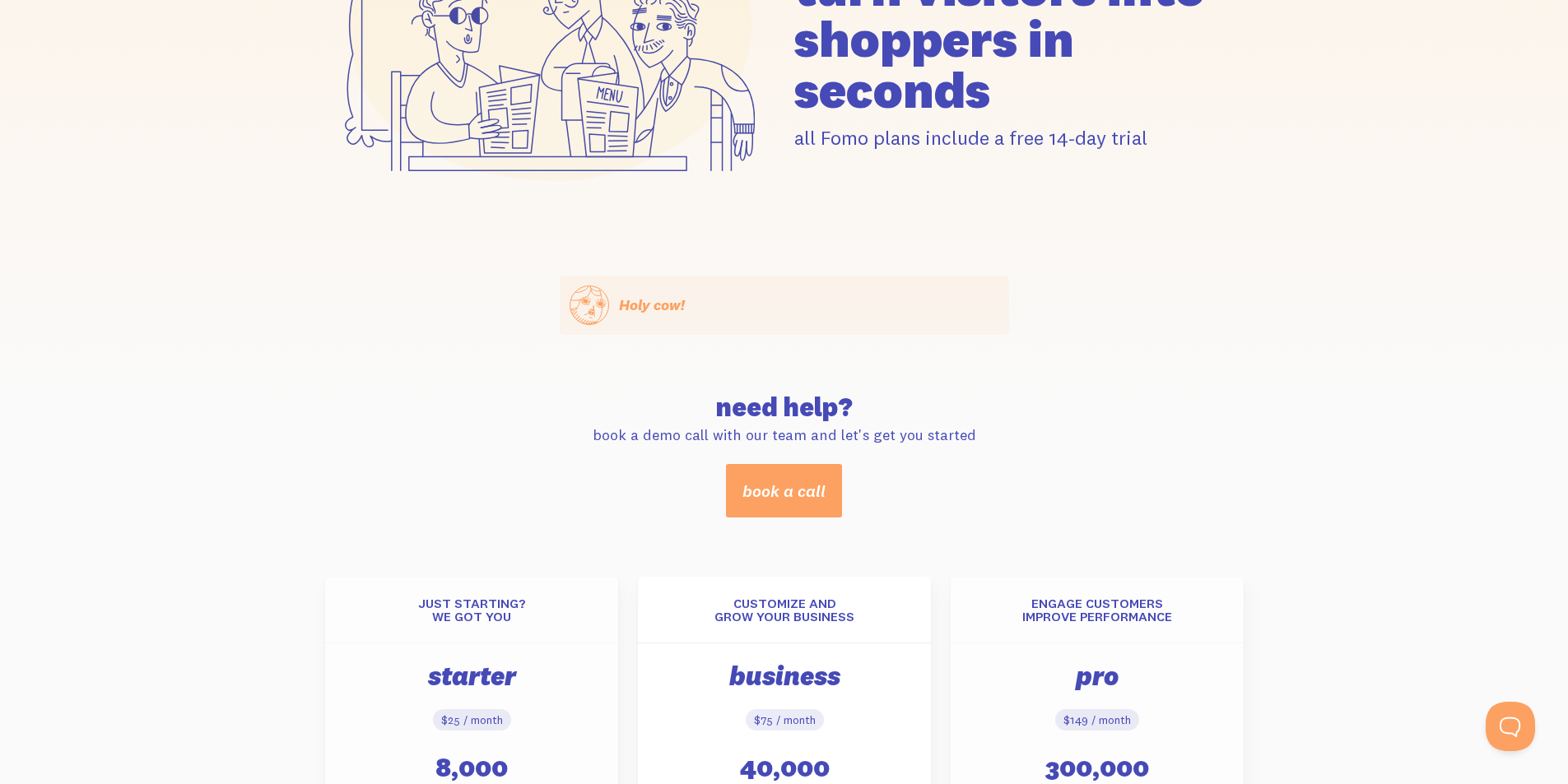
click at [266, 55] on span at bounding box center [265, 53] width 28 height 28
click at [232, 34] on link "Hide for a day" at bounding box center [223, 34] width 80 height 13
